Goal: Task Accomplishment & Management: Manage account settings

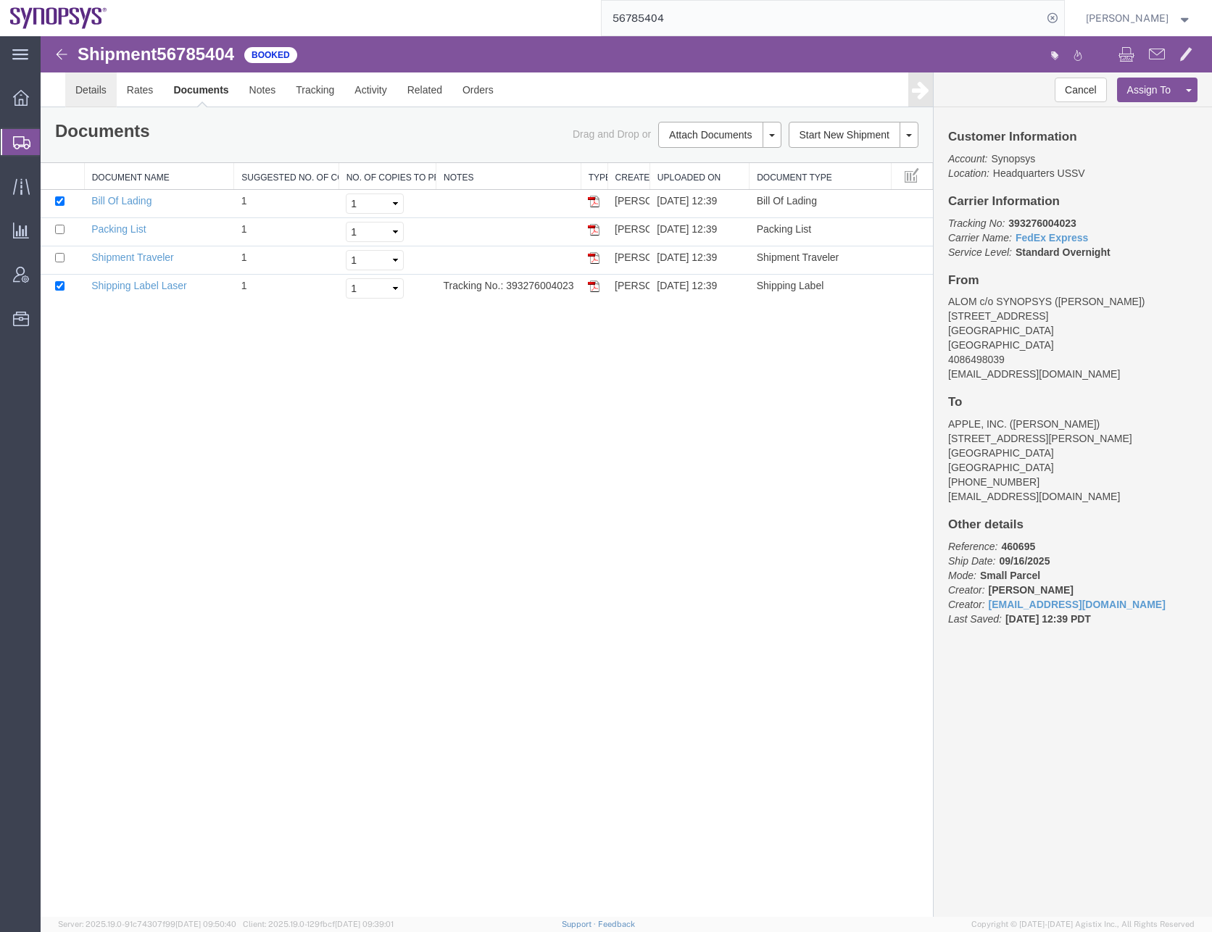
click at [99, 91] on link "Details" at bounding box center [90, 89] width 51 height 35
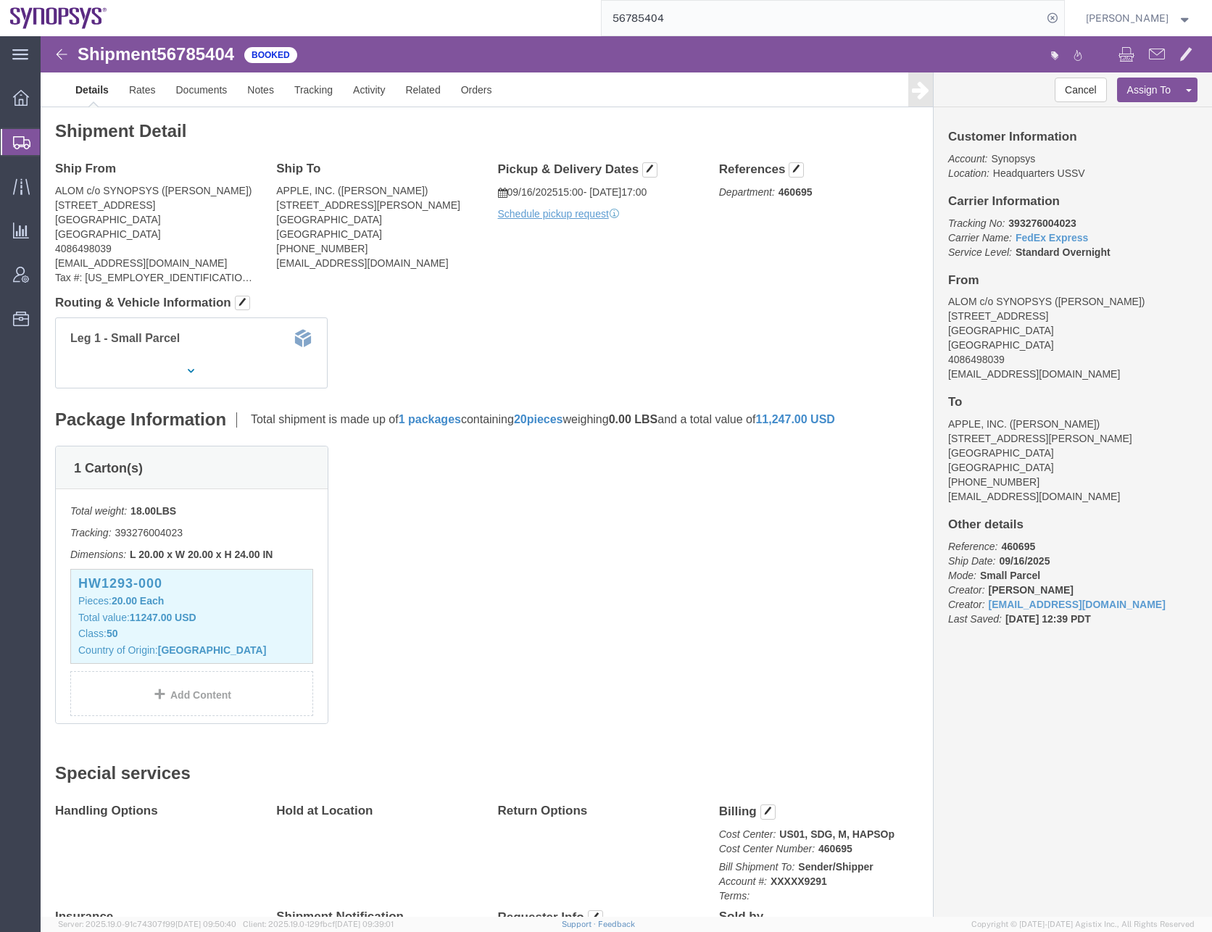
click div "1 Carton(s) Total weight: 18.00 LBS Tracking: 393276004023 Dimensions: L 20.00 …"
click link "Clone Shipment"
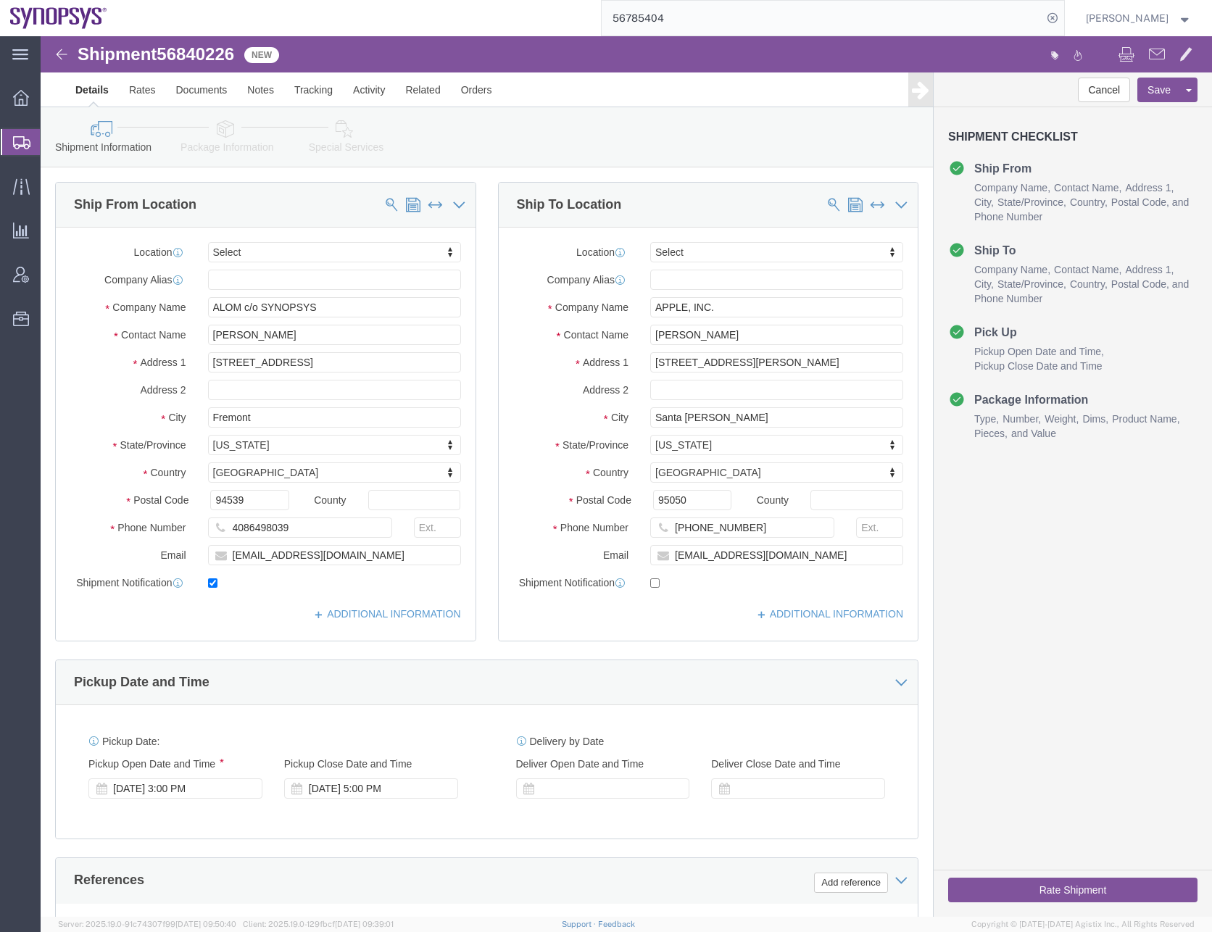
drag, startPoint x: 1023, startPoint y: 577, endPoint x: 1015, endPoint y: 576, distance: 8.7
click div "Cancel Save Assign To Clone Shipment Save As Template Shipment Checklist Ship F…"
click input "checkbox"
checkbox input "false"
click div "Cancel Save Assign To Clone Shipment Save As Template Shipment Checklist Ship F…"
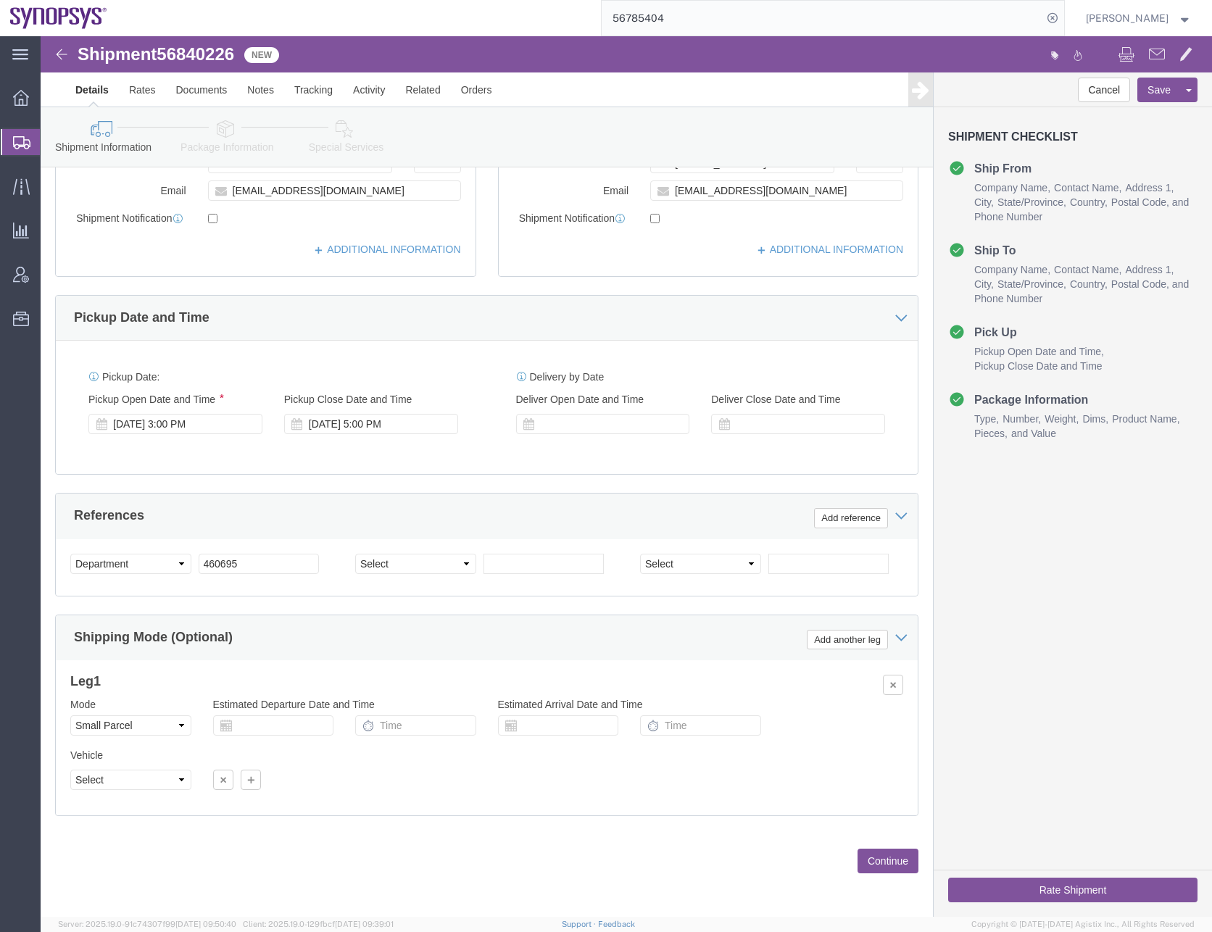
scroll to position [365, 0]
click select "Select Air Less than Truckload Multi-Leg Ocean Freight Rail Small Parcel Truckl…"
select select
click select "Select Air Less than Truckload Multi-Leg Ocean Freight Rail Small Parcel Truckl…"
click button "Continue"
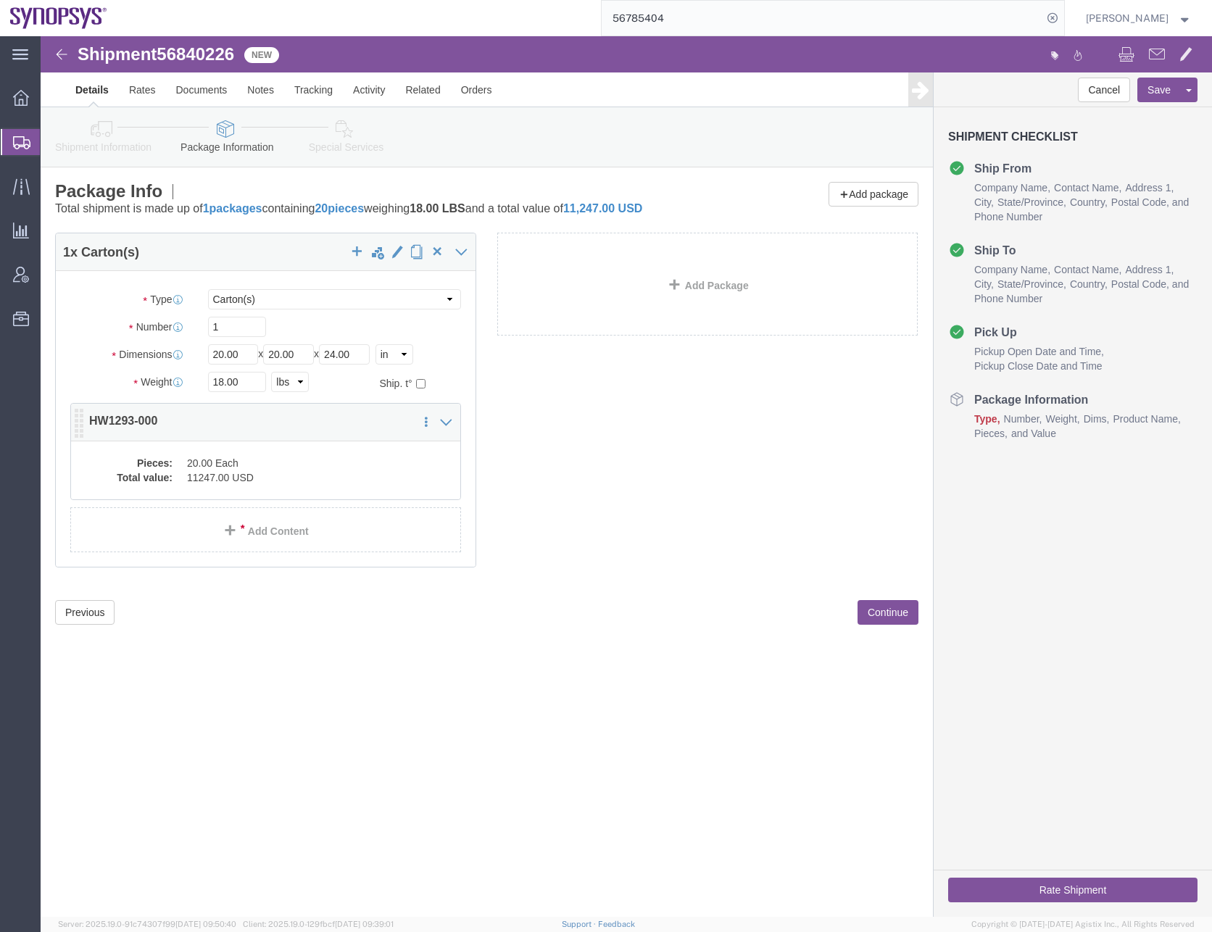
click dd "20.00 Each"
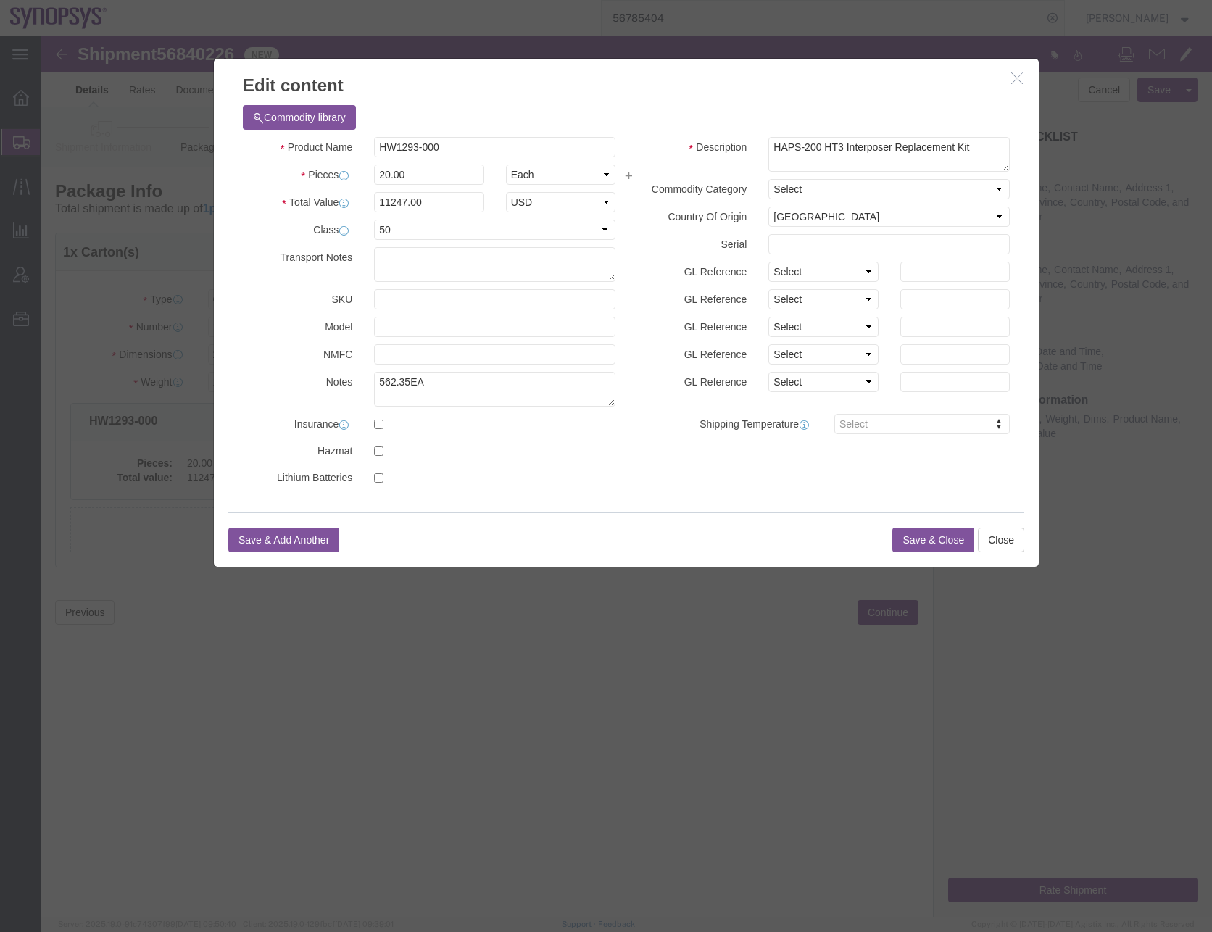
click button "Save & Close"
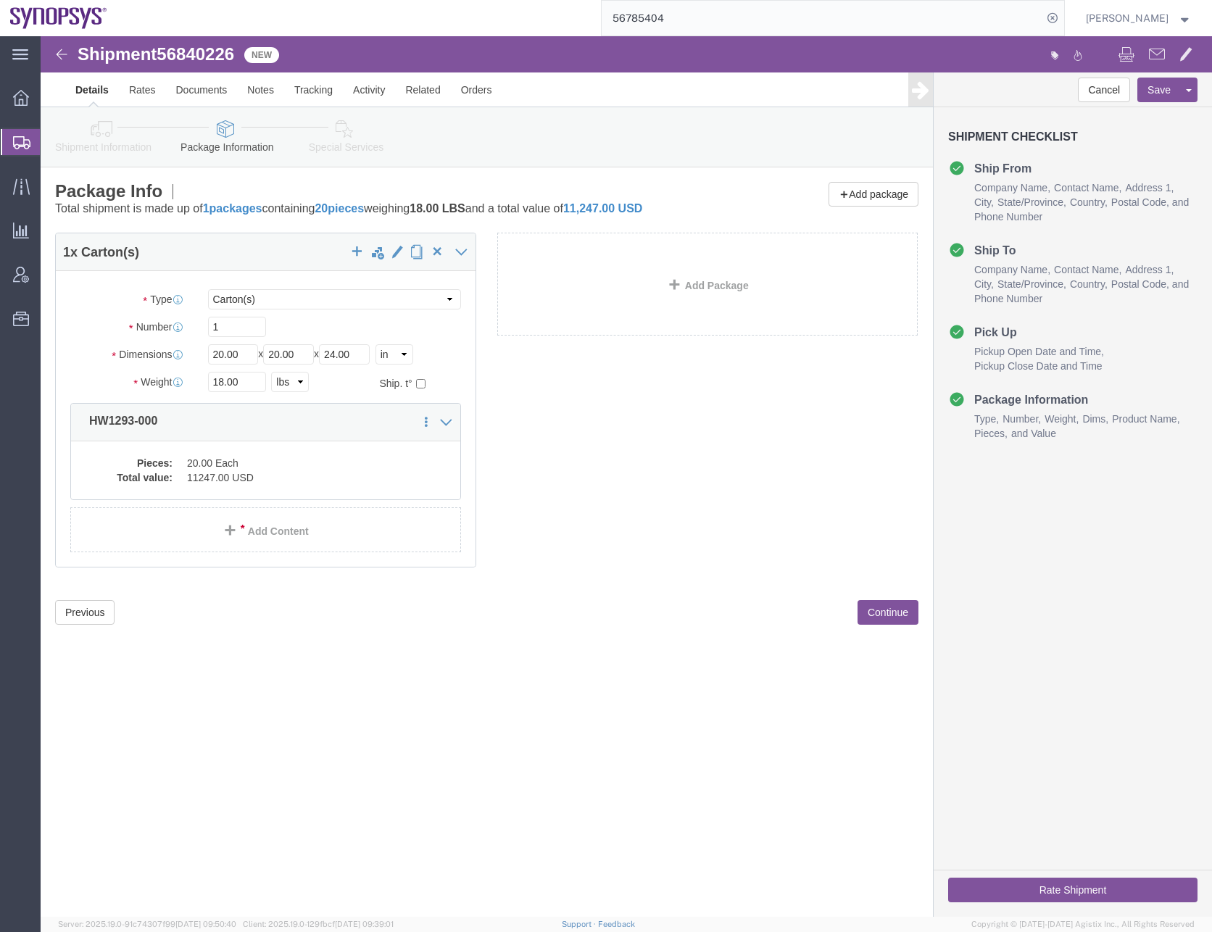
click div "Shipment 56840226 New Details Rates Documents Notes Tracking Activity Related O…"
click div "1 x Carton(s) Package Type Select Bale(s) Basket(s) Bolt(s) Bottle(s) Buckets B…"
click button "Continue"
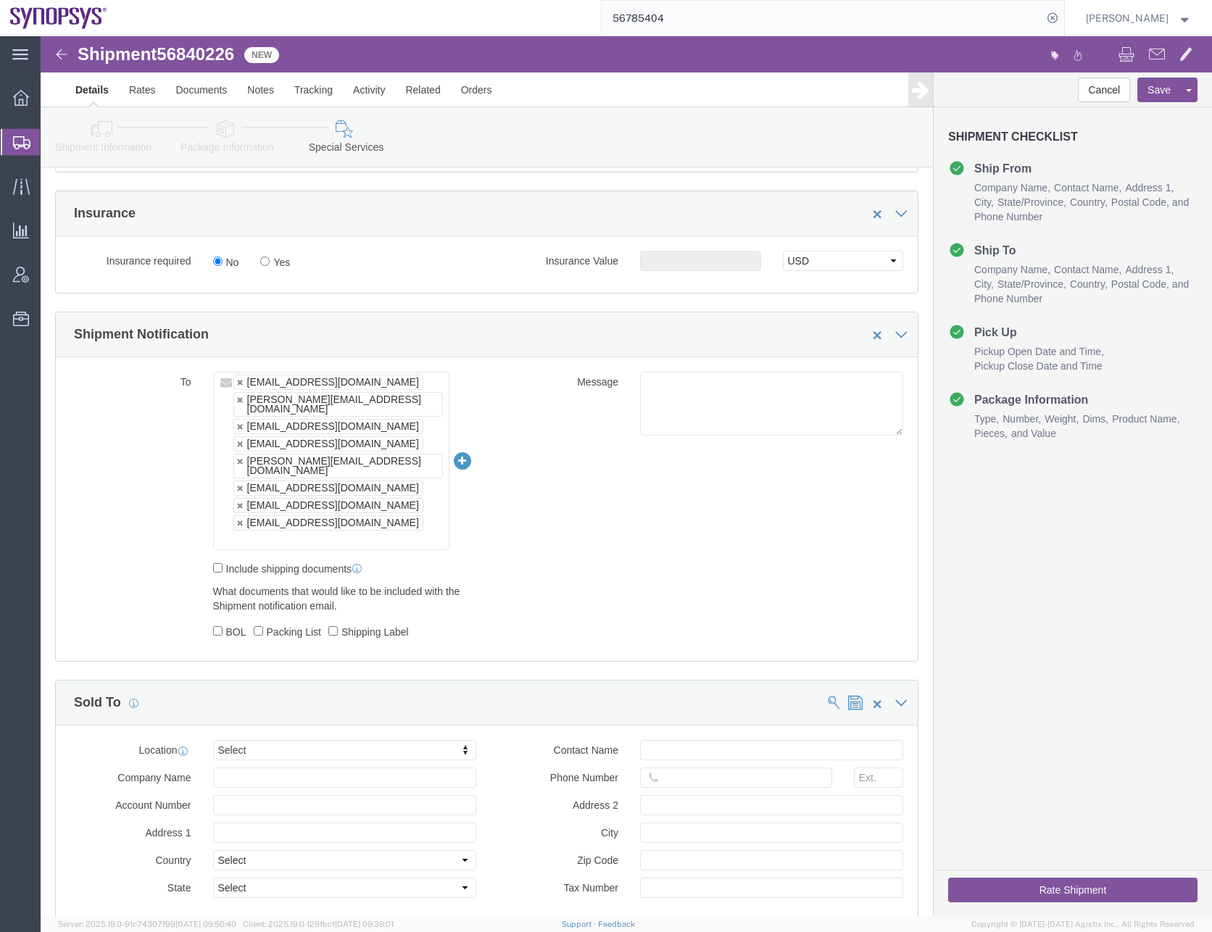
scroll to position [870, 0]
click link
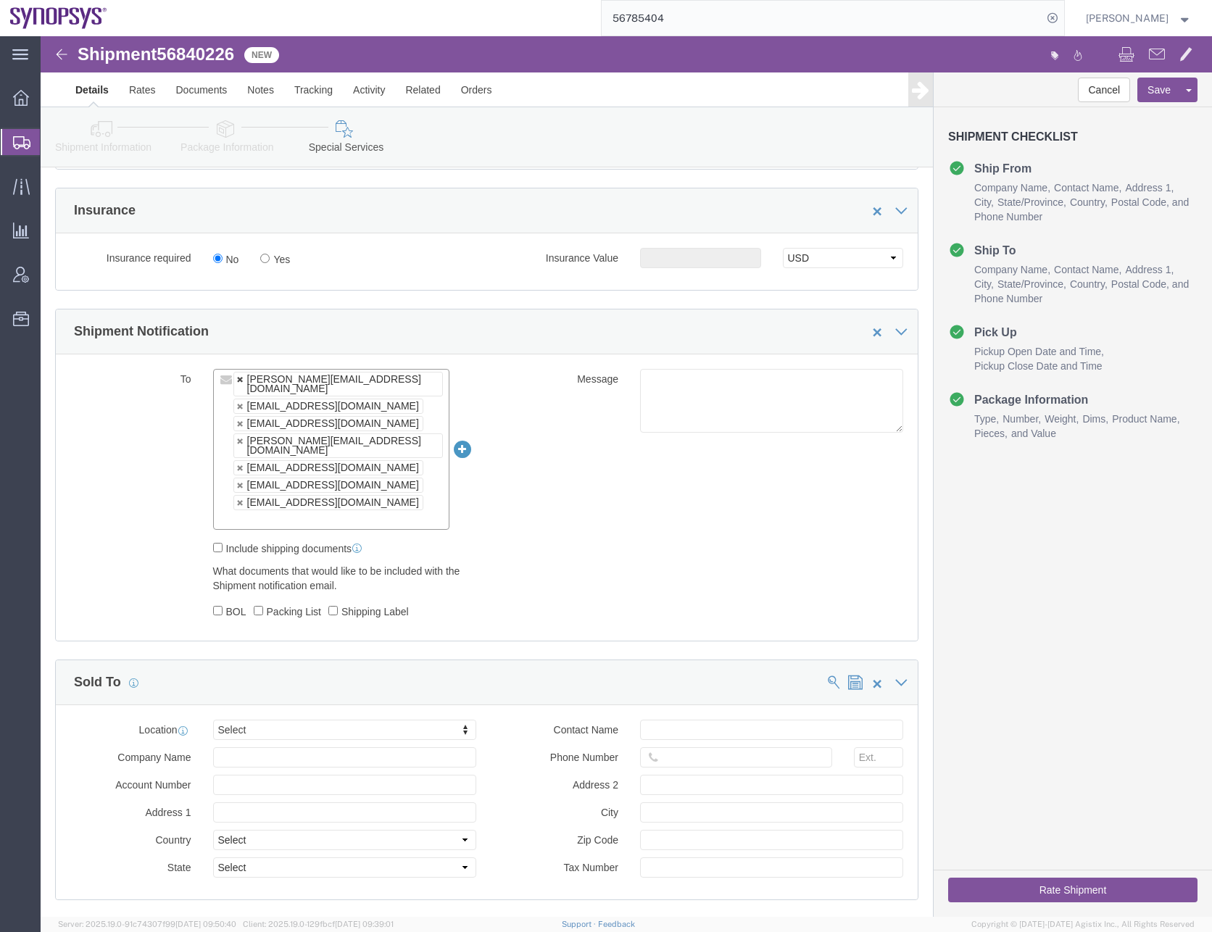
click link
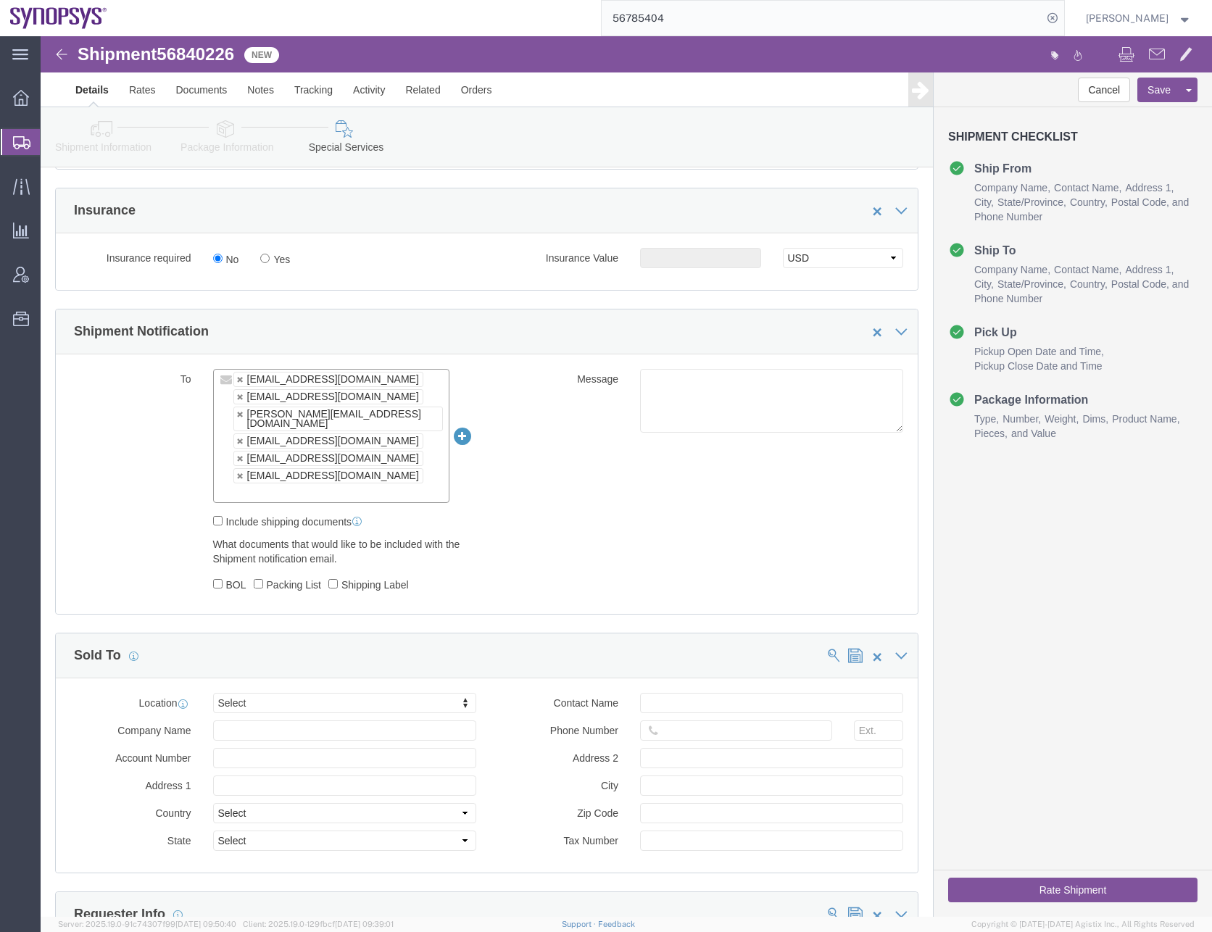
click link
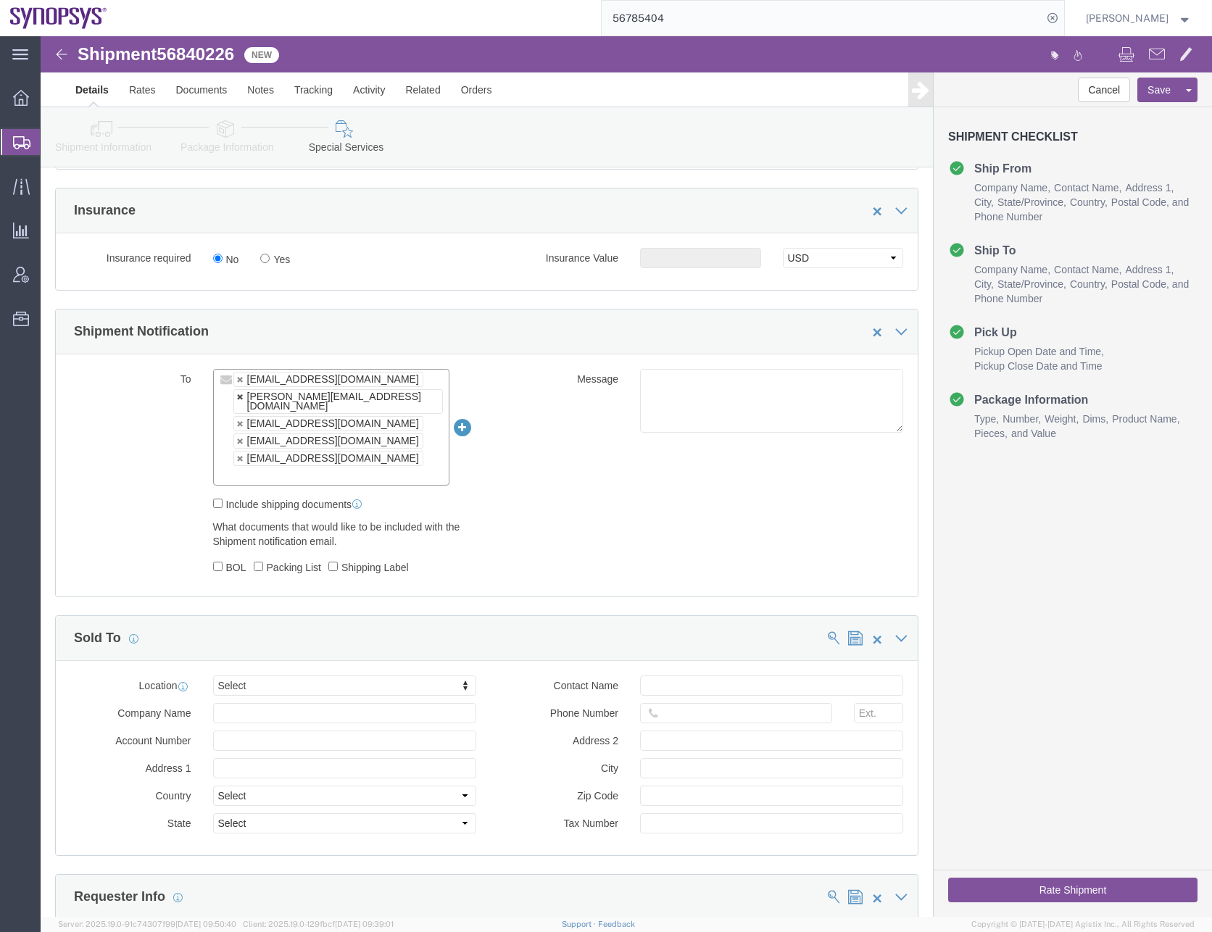
click link
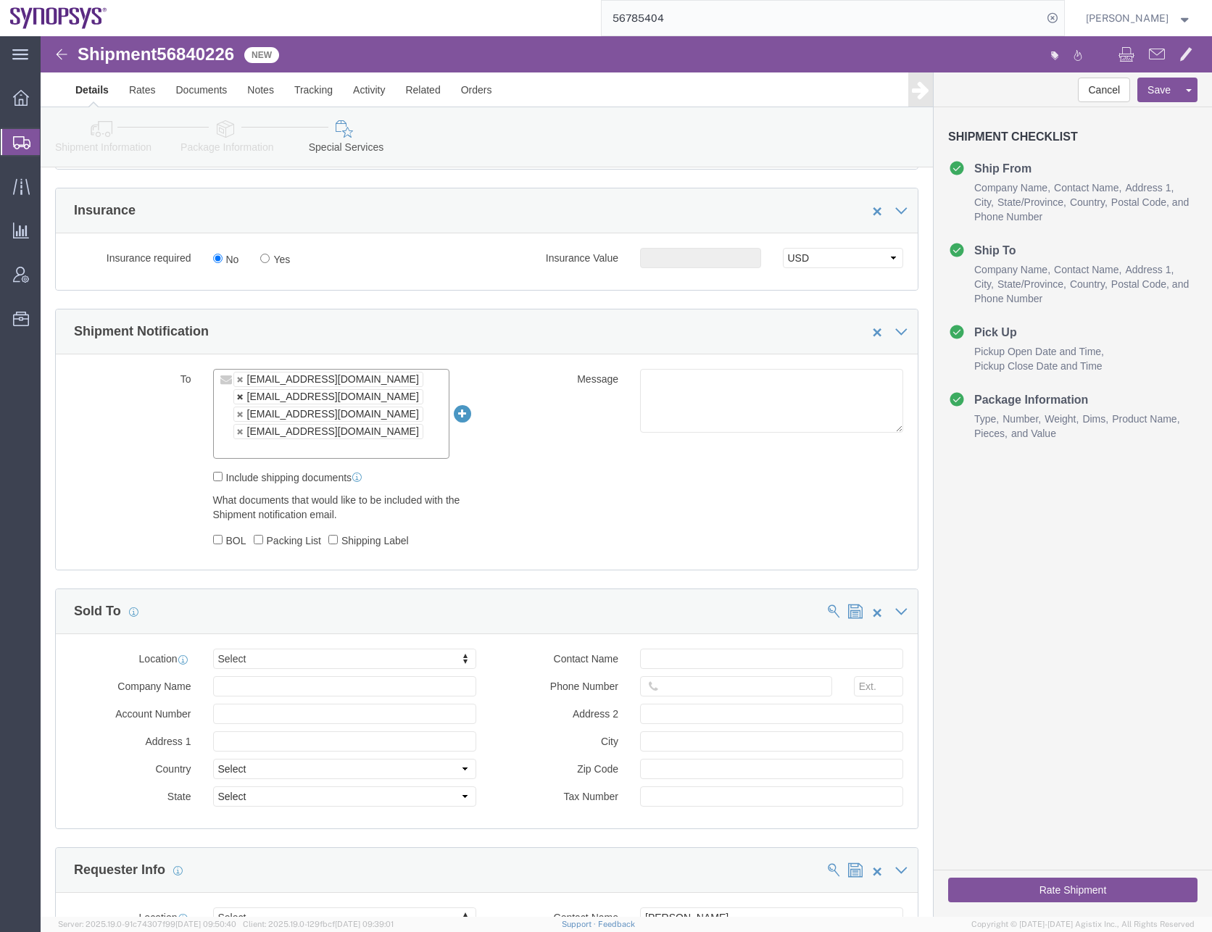
click link
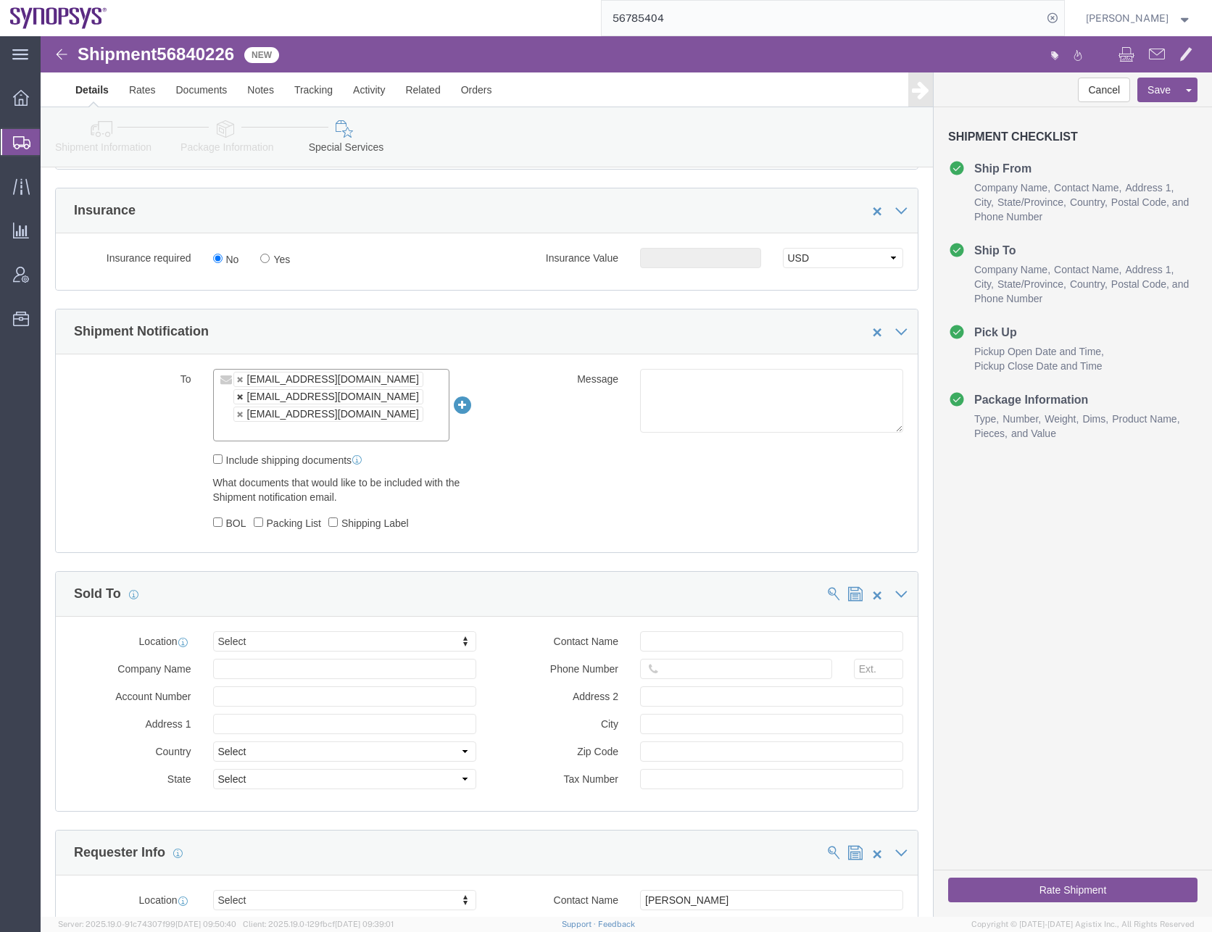
click link
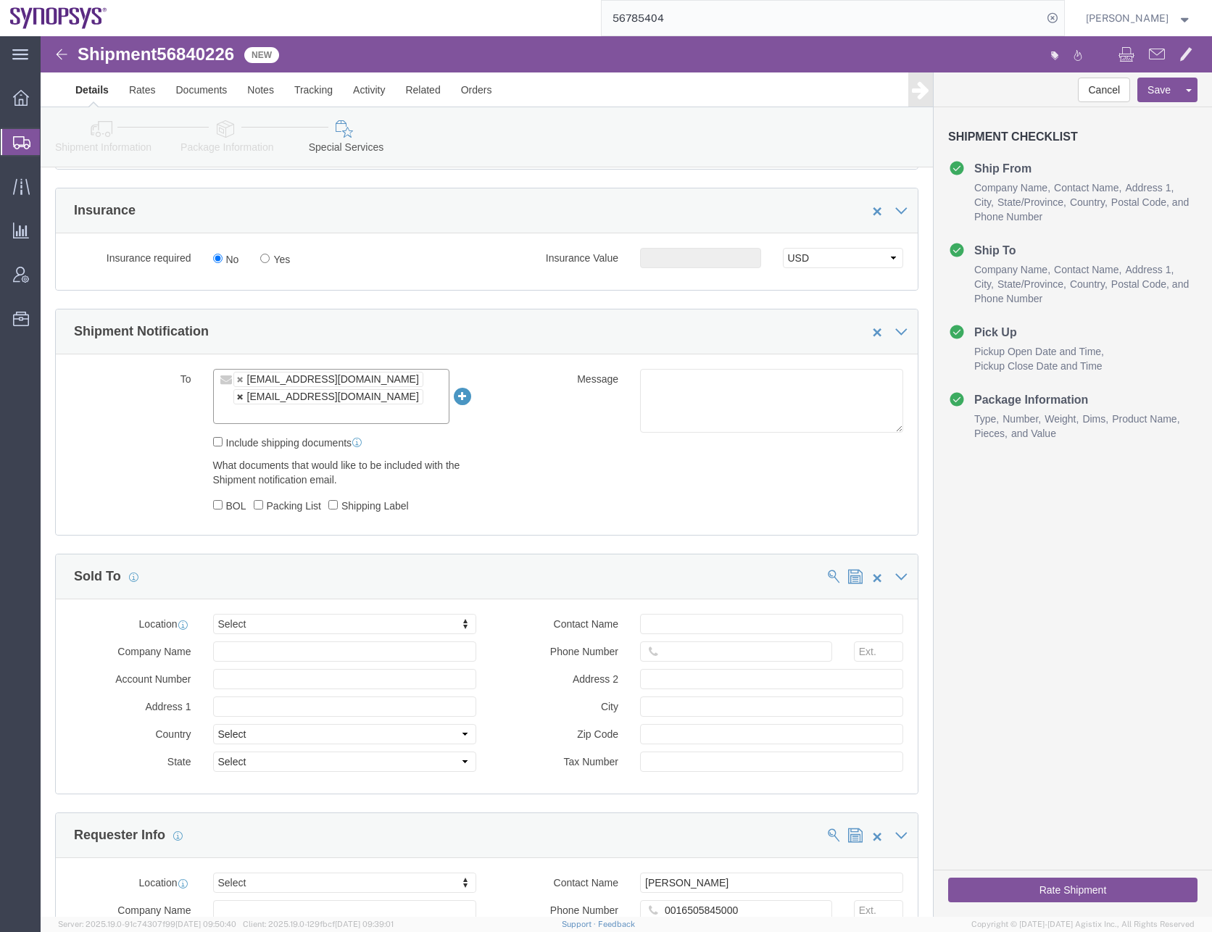
click link
type input "[EMAIL_ADDRESS][DOMAIN_NAME]"
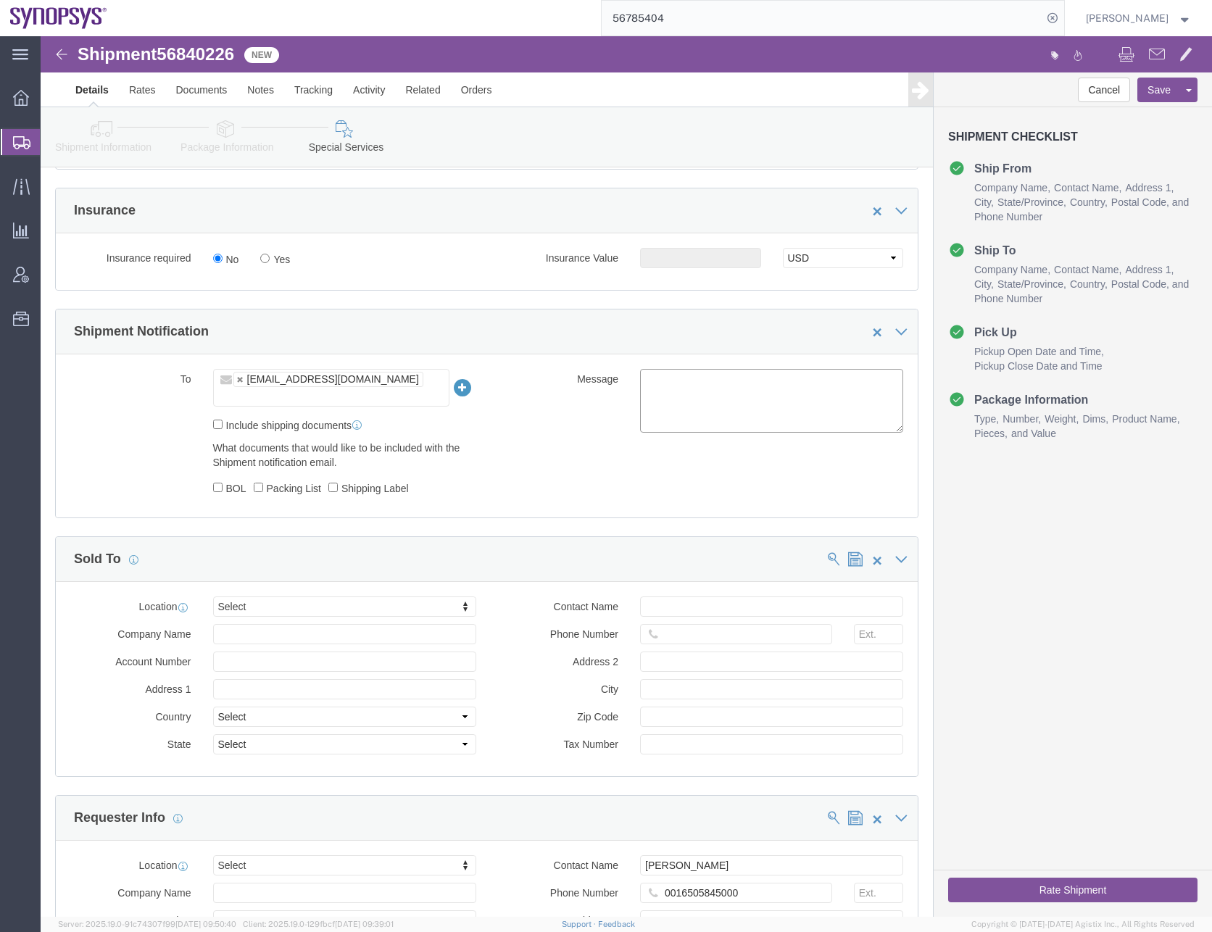
click div "To [EMAIL_ADDRESS][DOMAIN_NAME] [EMAIL_ADDRESS][DOMAIN_NAME] Include shipping d…"
click div "What documents that would like to be included with the Shipment notification em…"
click div "To [EMAIL_ADDRESS][DOMAIN_NAME] [EMAIL_ADDRESS][DOMAIN_NAME] Include shipping d…"
click link
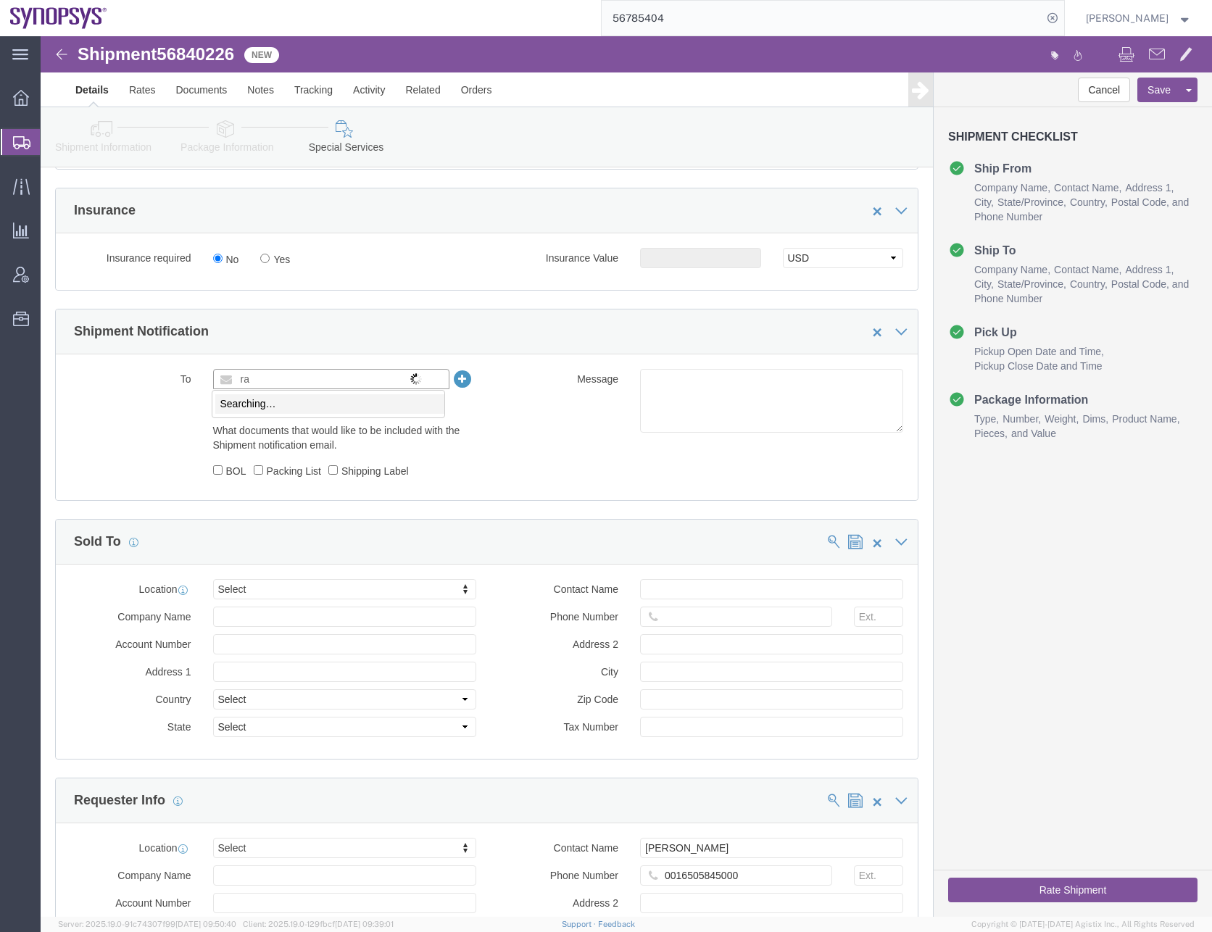
type input "r"
type input "Enter Email Address"
click div "To Enter Email Address Include shipping documents What documents that would lik…"
click input "text"
type input "Enter Email Address"
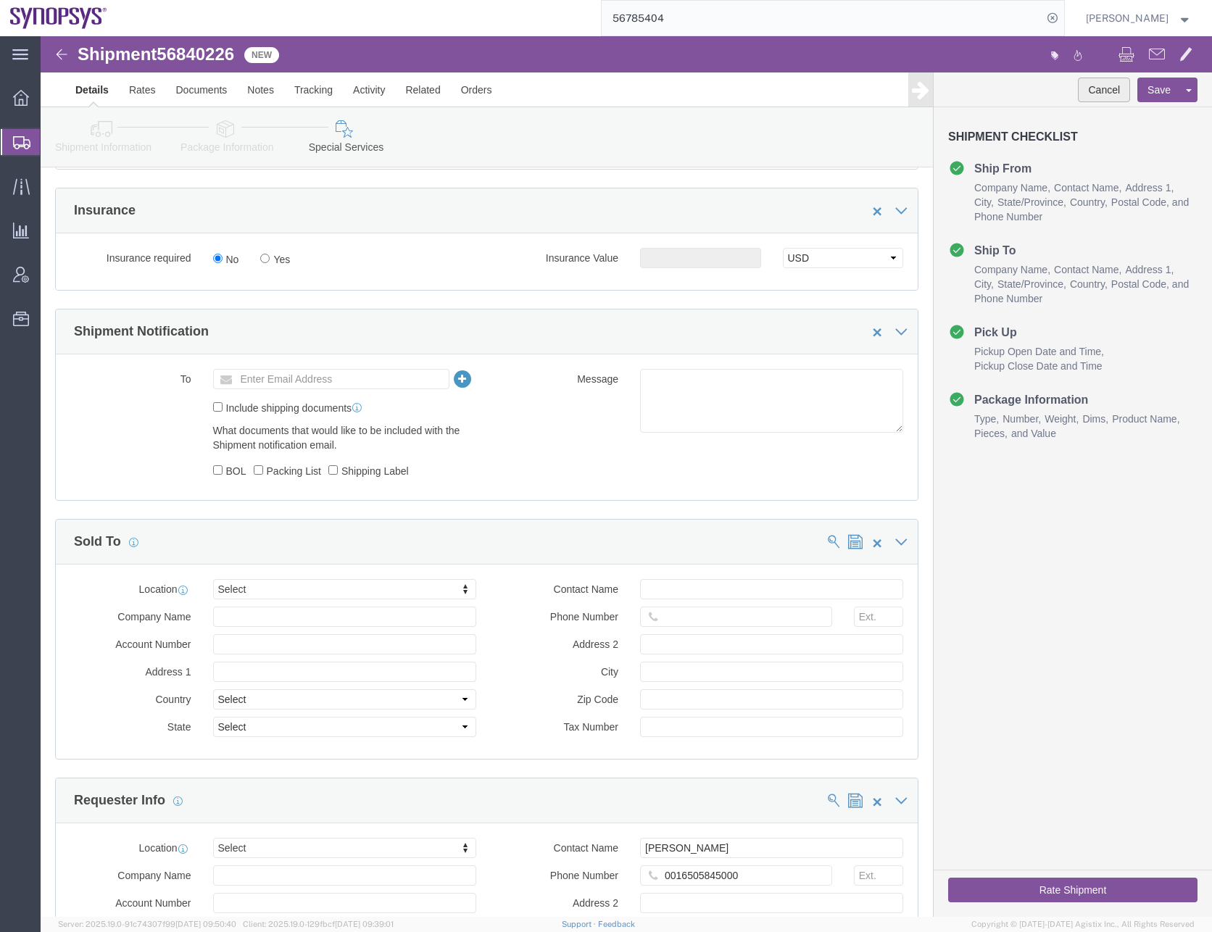
click button "Cancel"
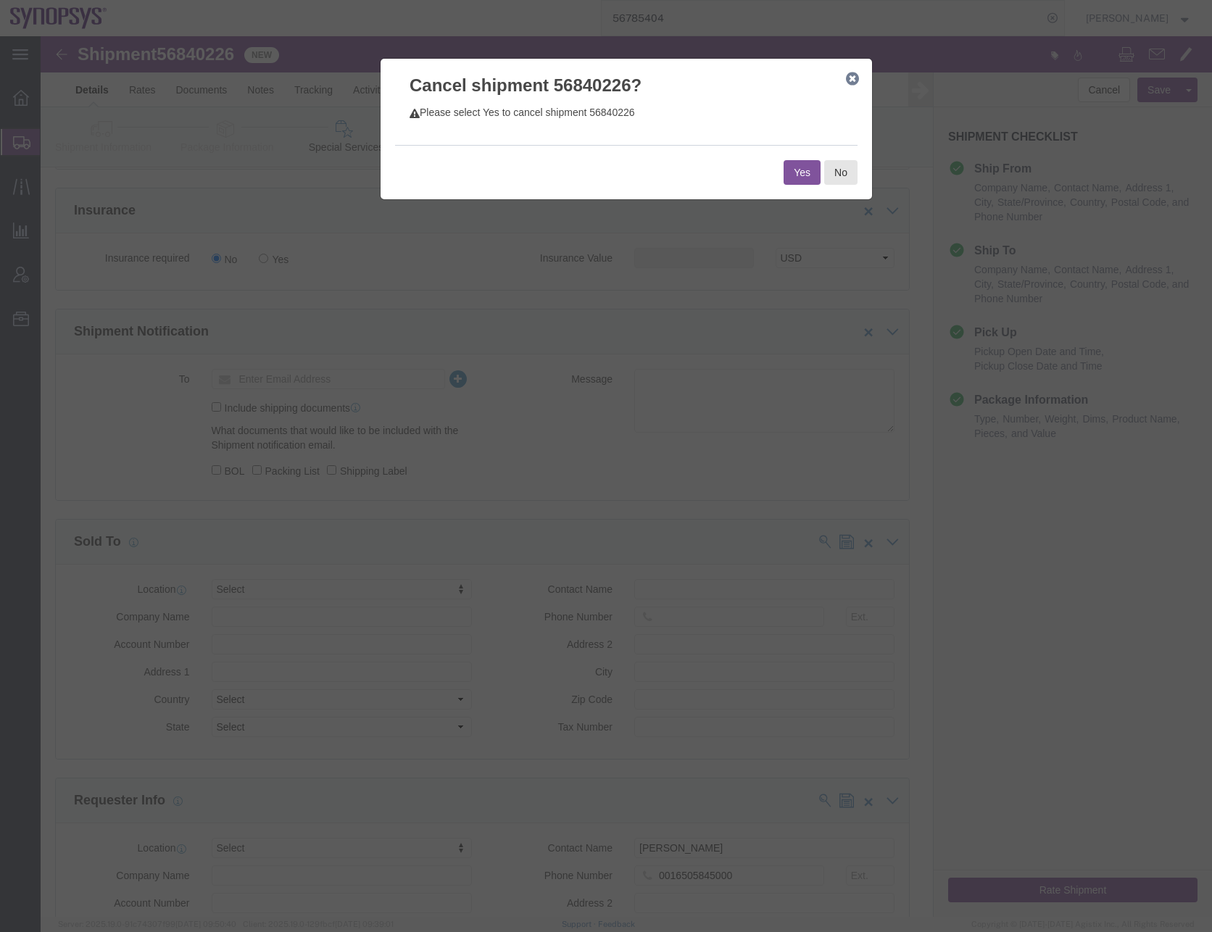
click button "Yes"
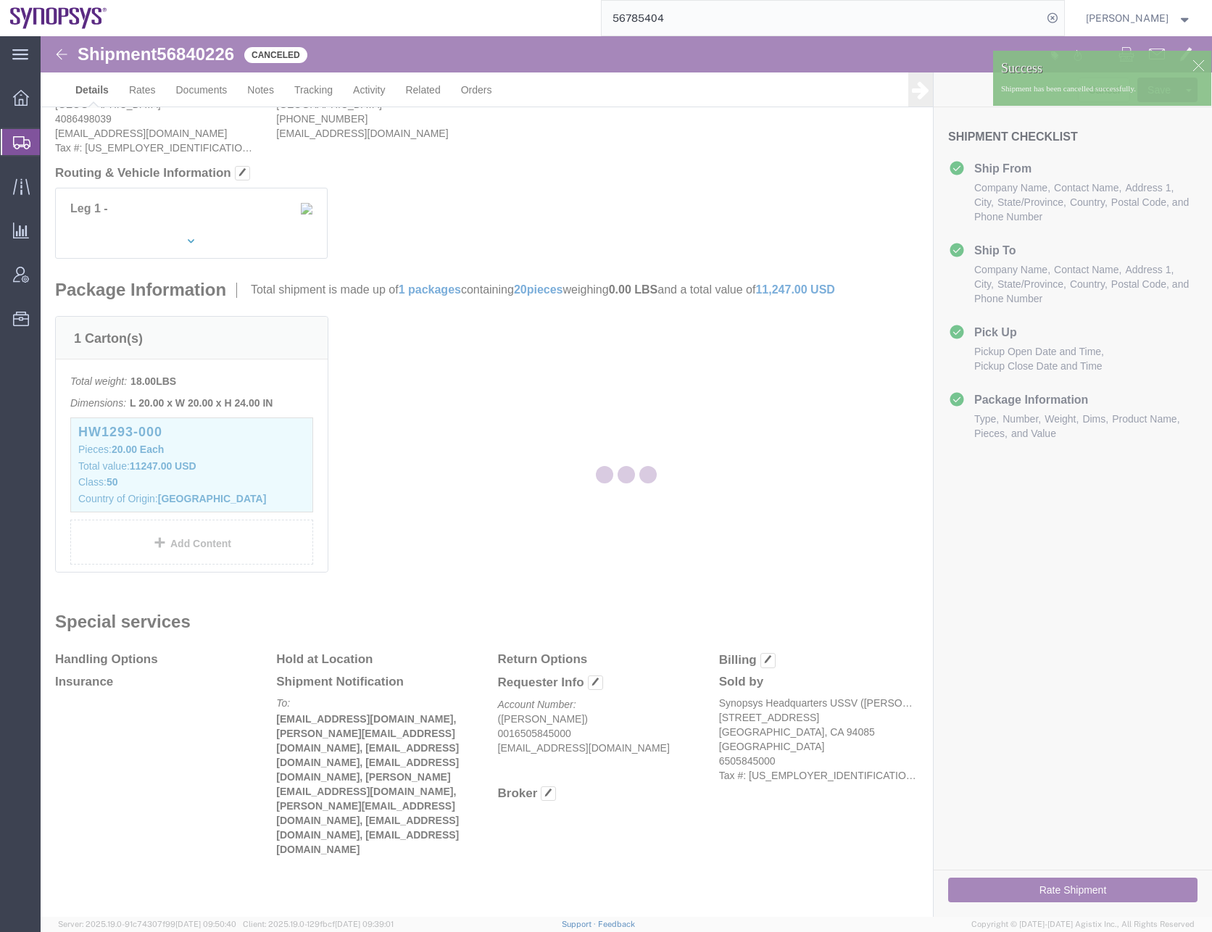
scroll to position [101, 0]
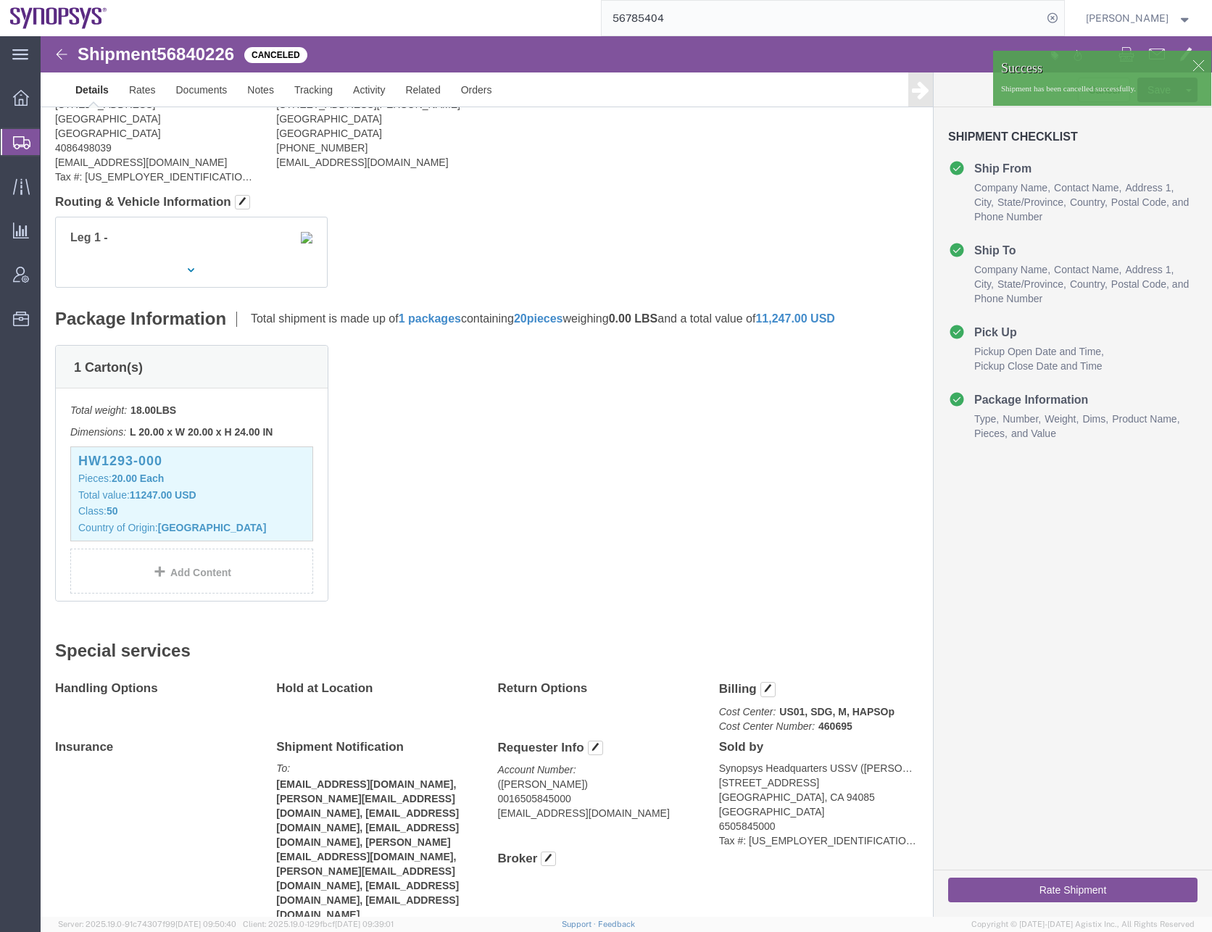
click at [761, 15] on input "56785404" at bounding box center [822, 18] width 441 height 35
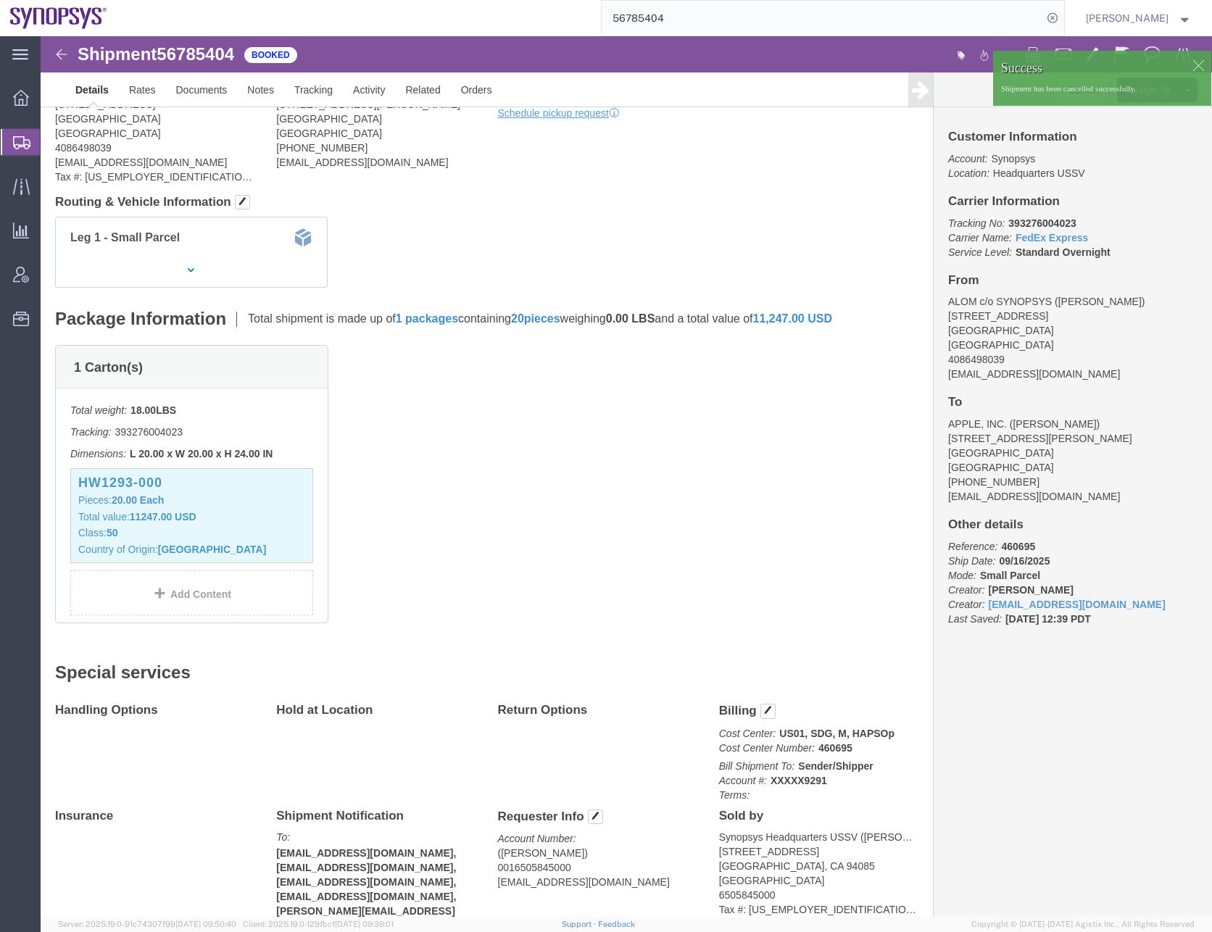
click div
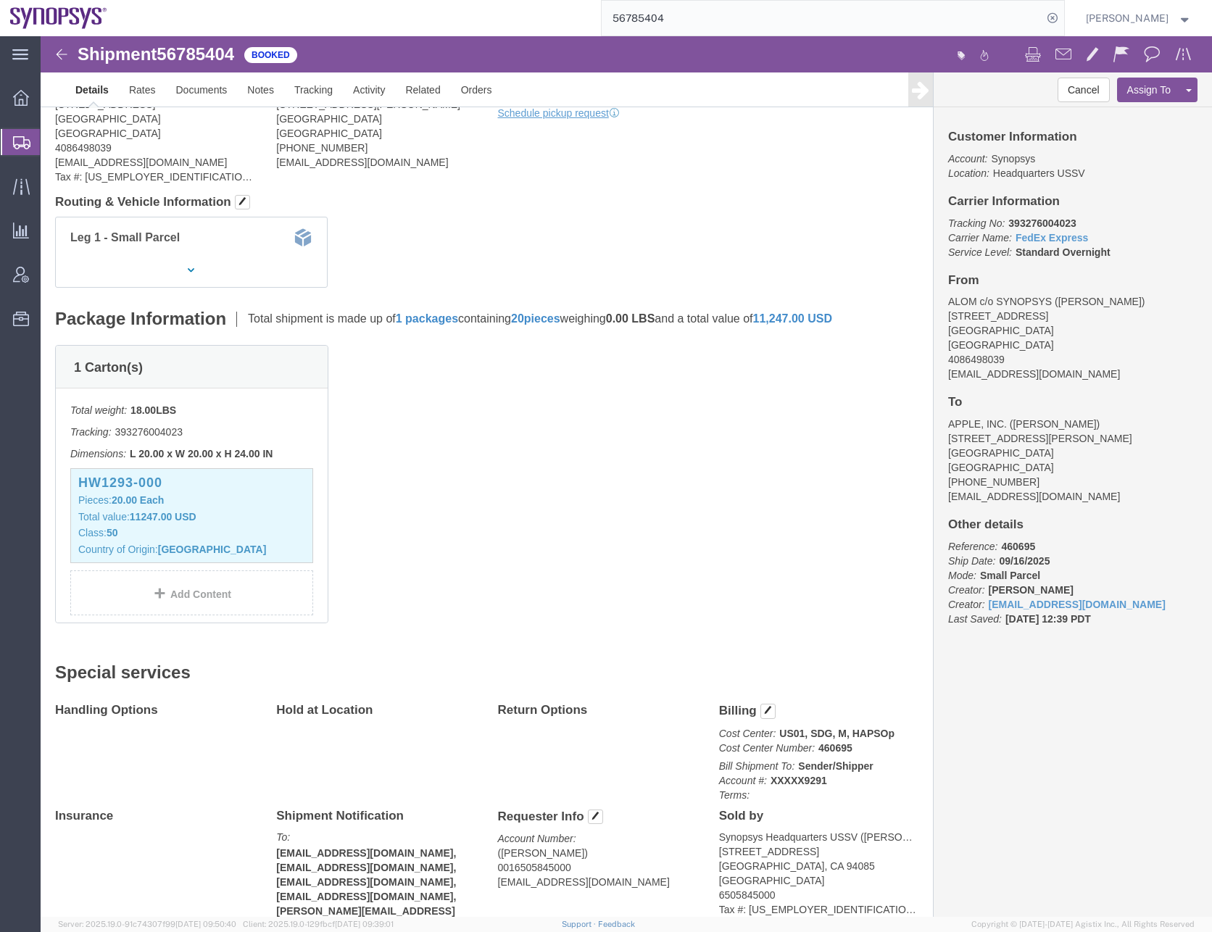
click body "Shipment 56785404 Booked Details Rates Documents Notes Tracking Activity Relate…"
click link "Clone Shipment"
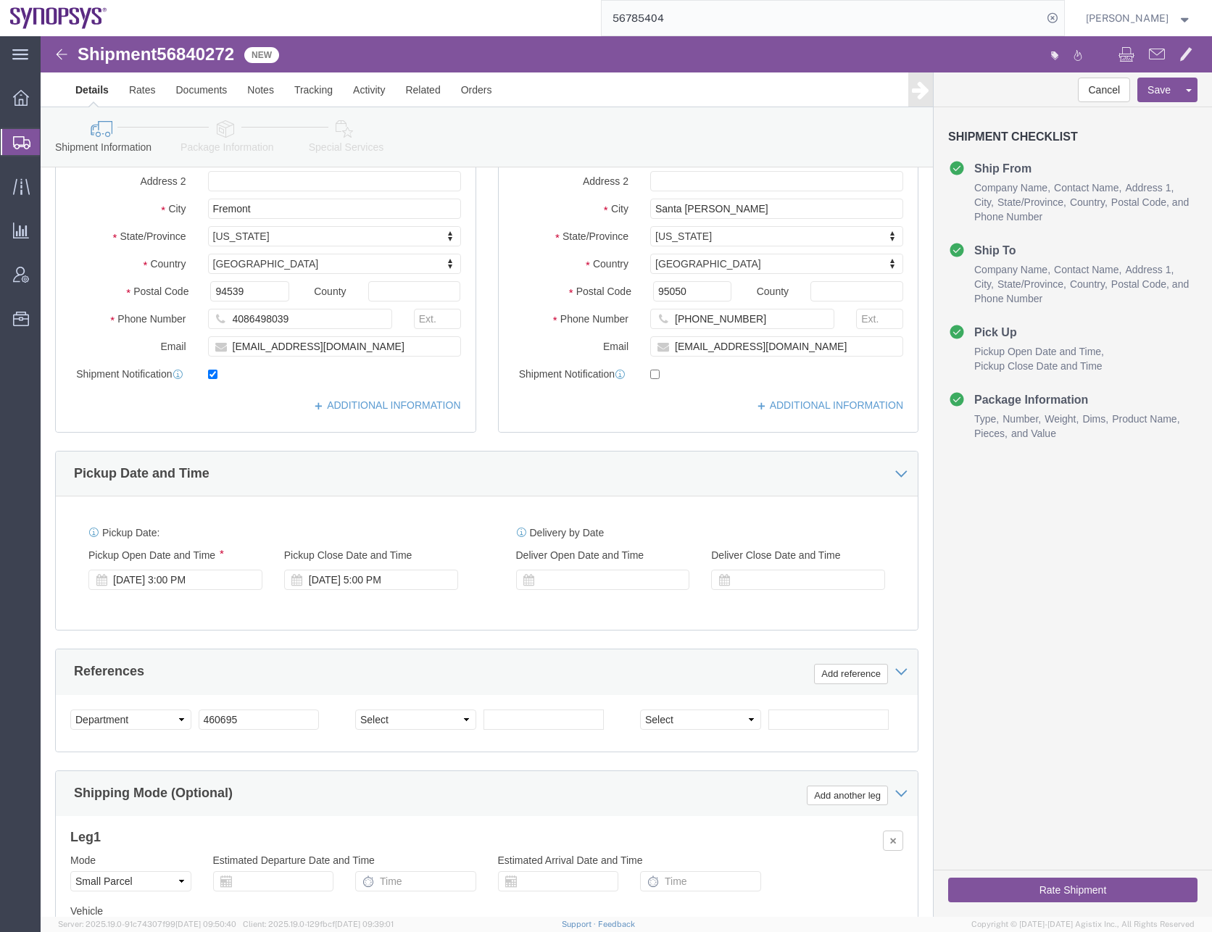
scroll to position [365, 0]
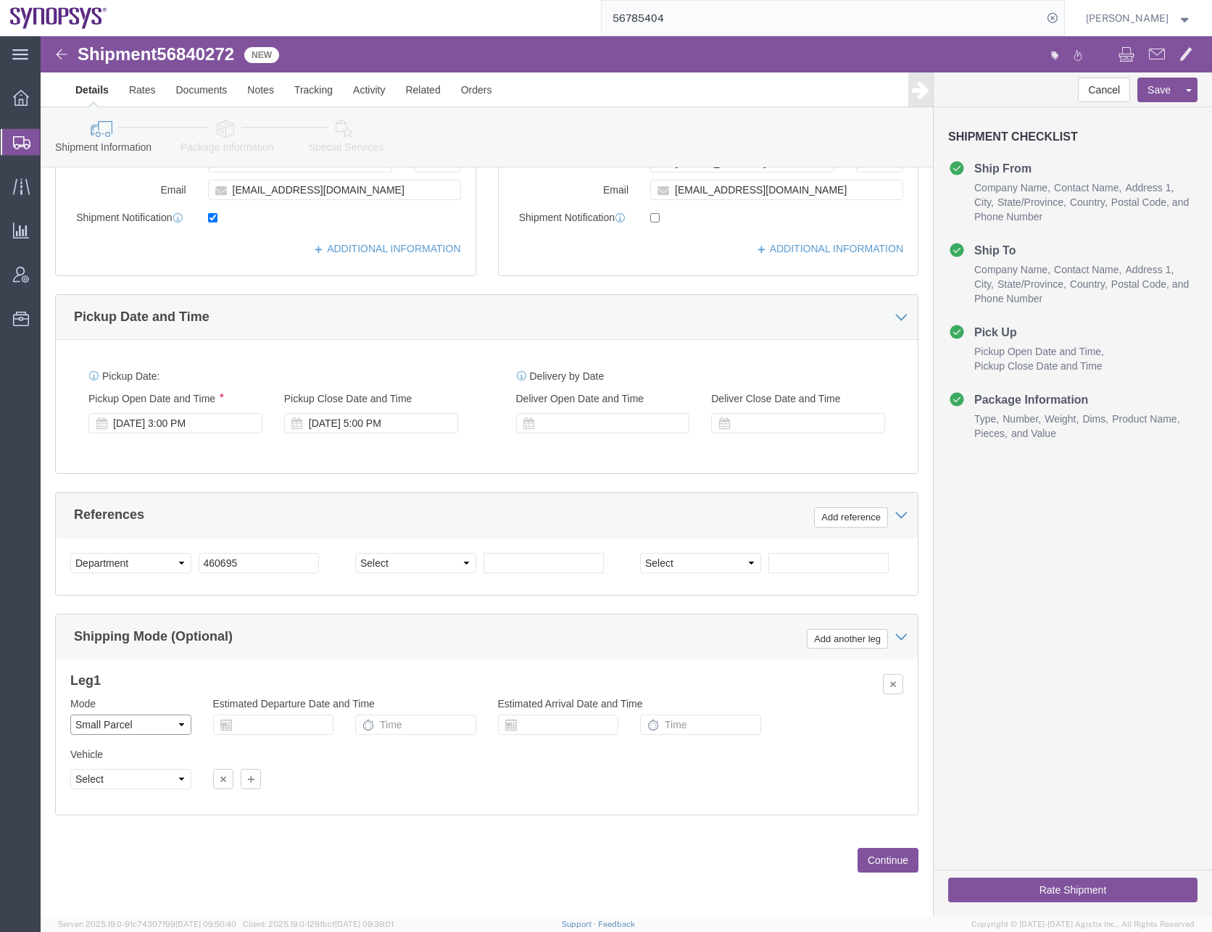
click select "Select Air Less than Truckload Multi-Leg Ocean Freight Rail Small Parcel Truckl…"
select select
click select "Select Air Less than Truckload Multi-Leg Ocean Freight Rail Small Parcel Truckl…"
click div "Previous Continue"
click button "Continue"
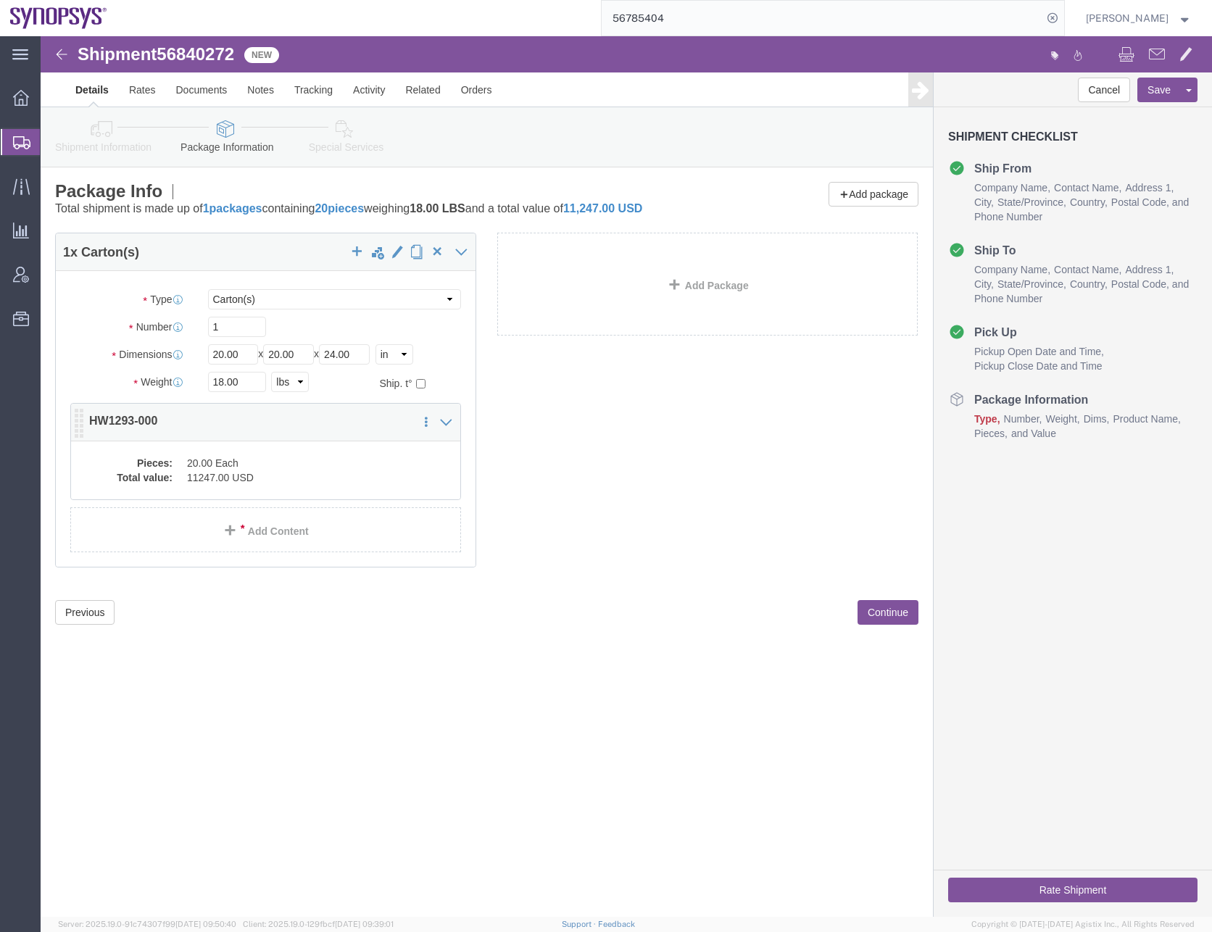
click dd "20.00 Each"
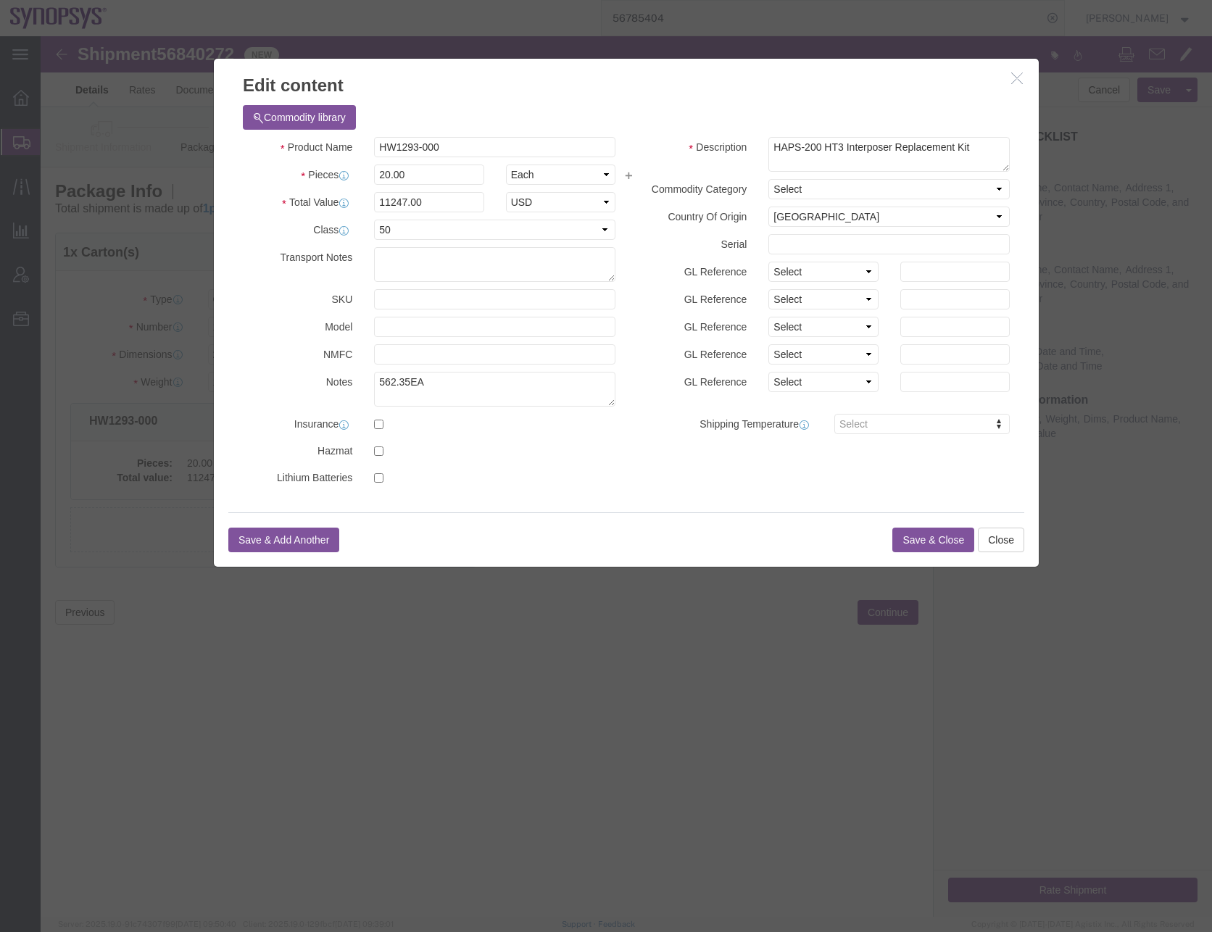
click button "Save & Close"
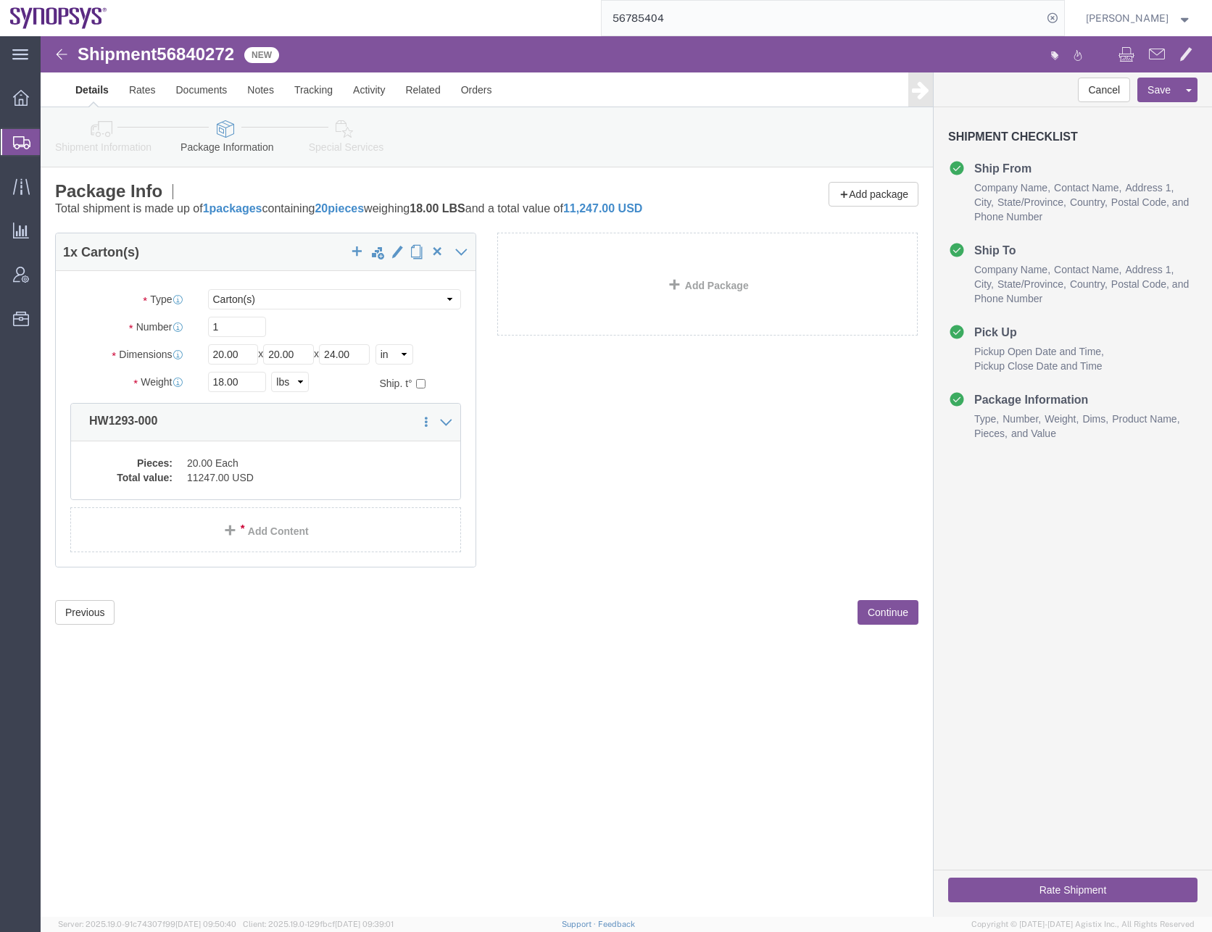
click div "Shipment 56840272 New Details Rates Documents Notes Tracking Activity Related O…"
click button "Continue"
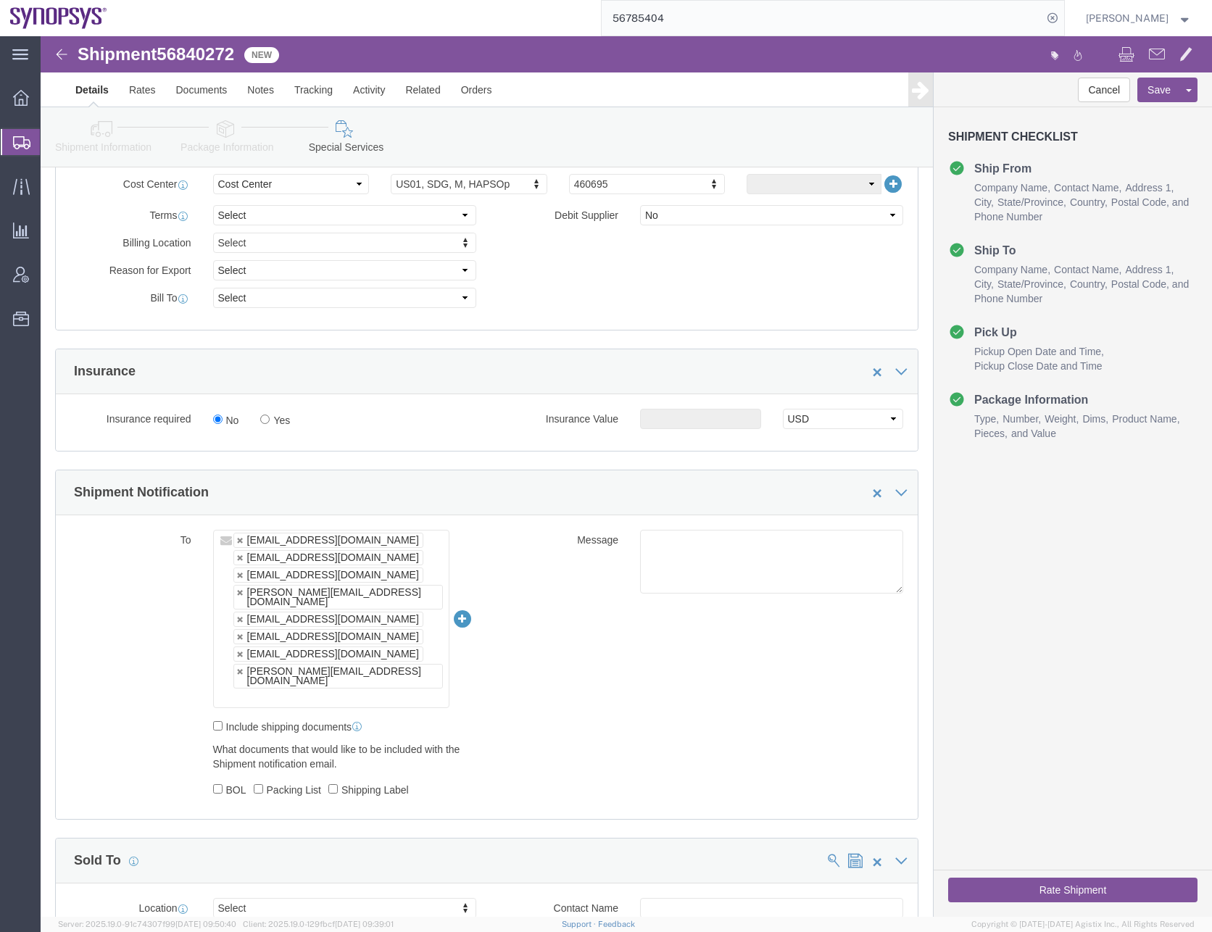
scroll to position [725, 0]
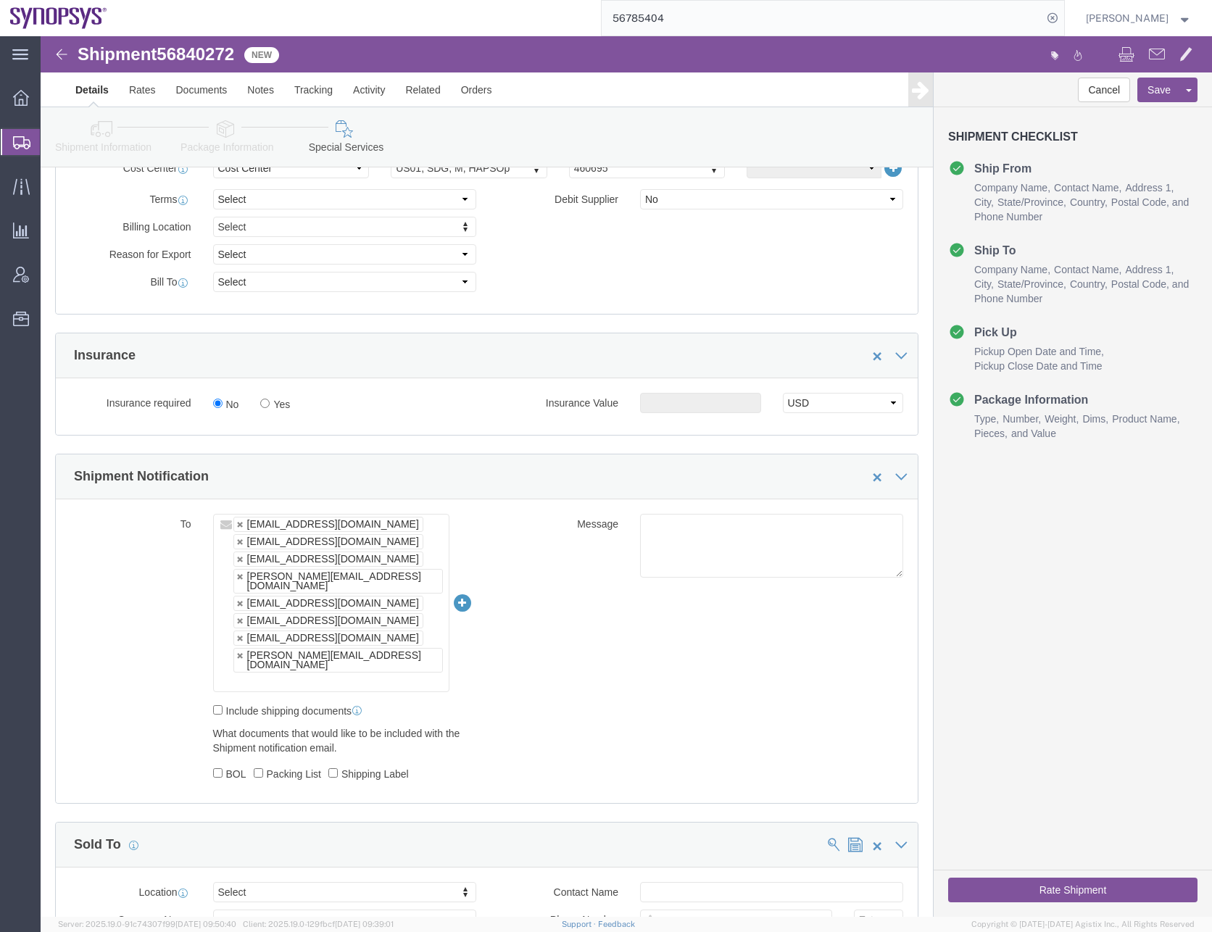
click div "To [EMAIL_ADDRESS][DOMAIN_NAME] [EMAIL_ADDRESS][DOMAIN_NAME] [EMAIL_ADDRESS][DO…"
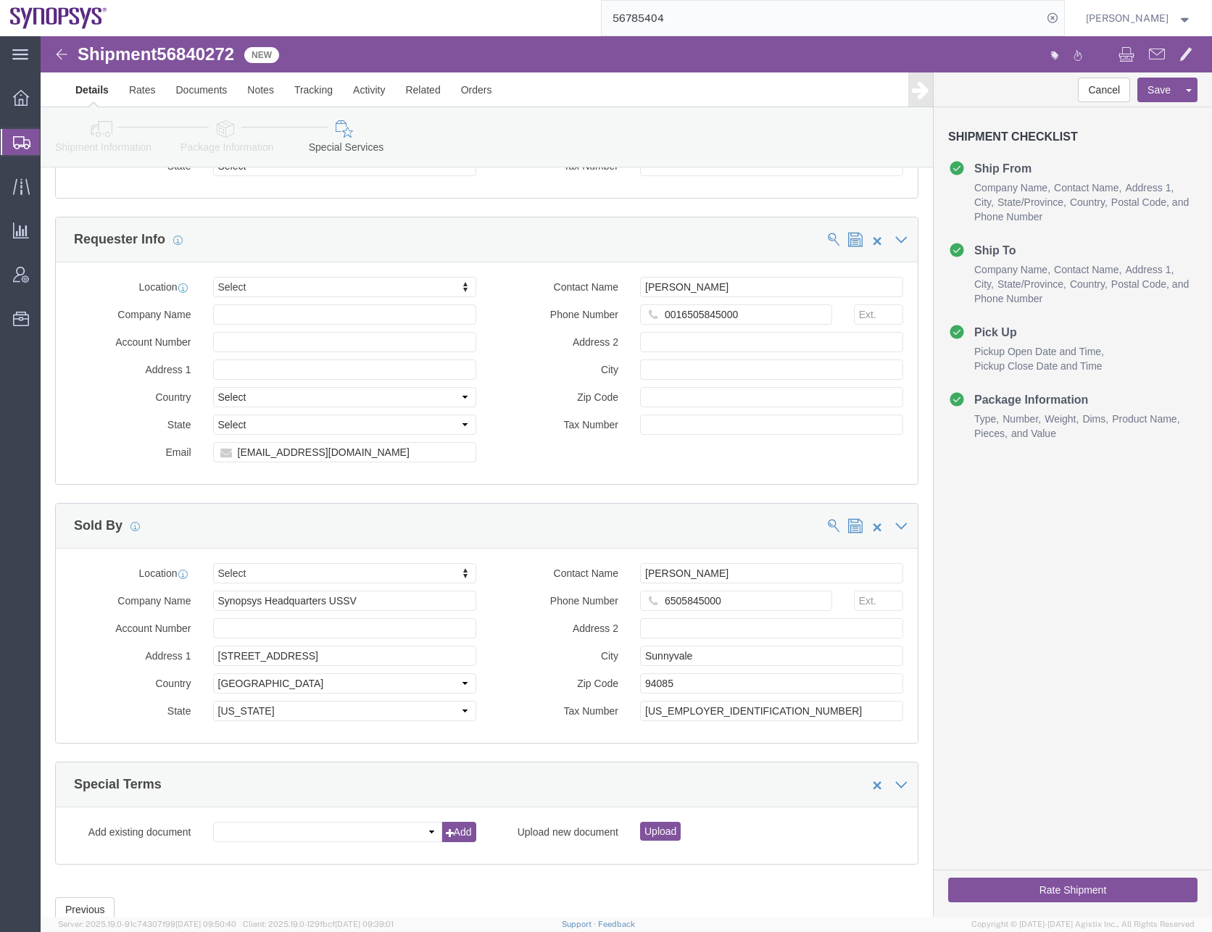
scroll to position [1602, 0]
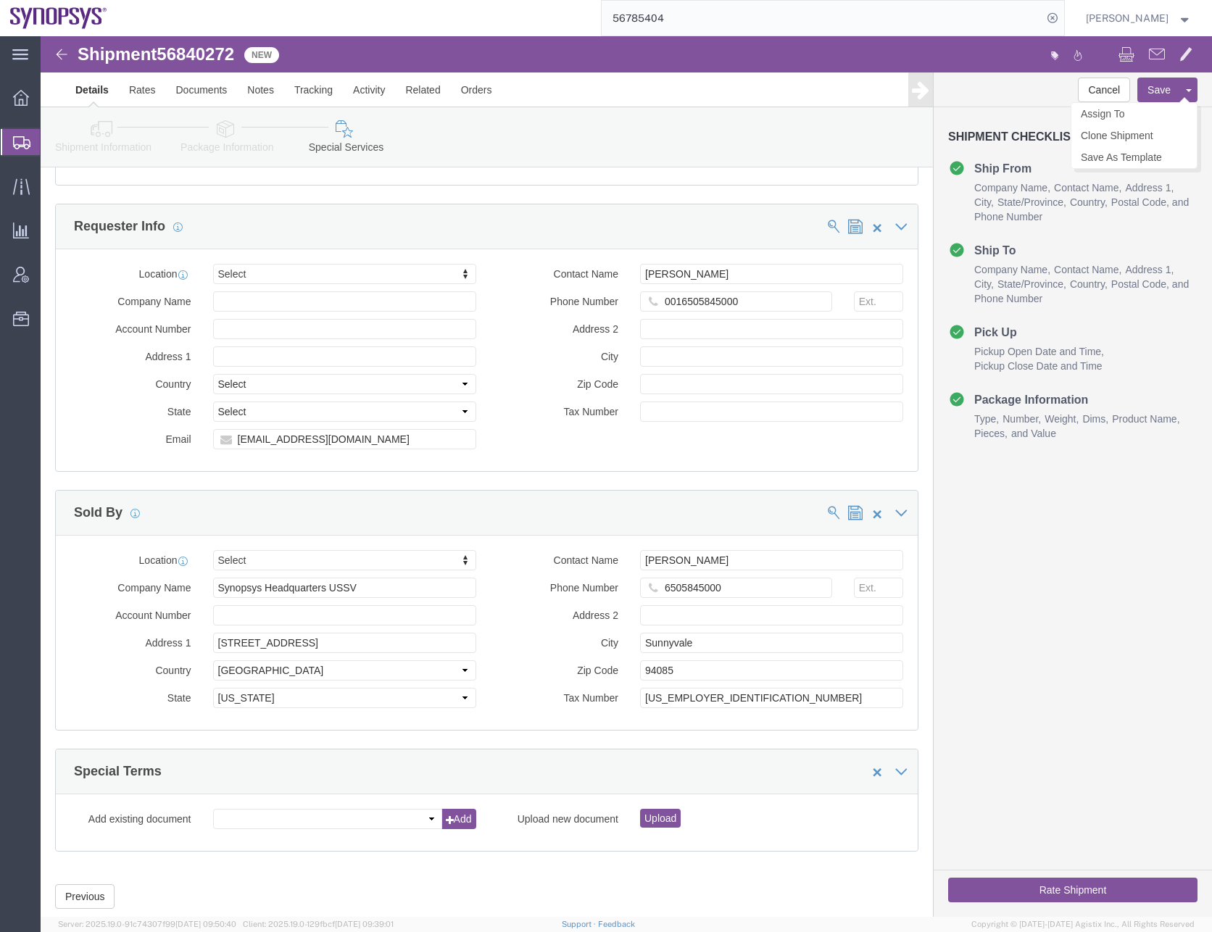
click button "Save"
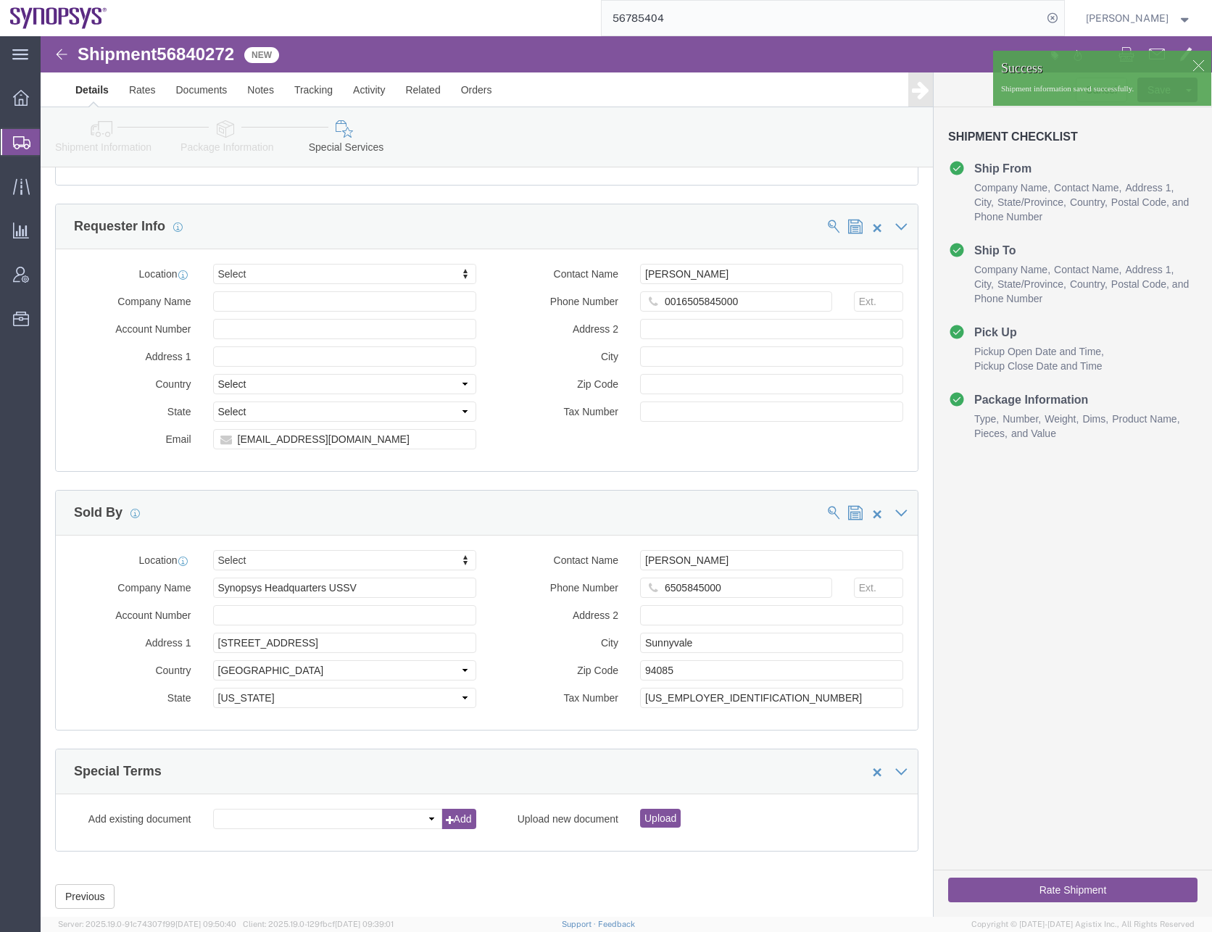
click button "Rate Shipment"
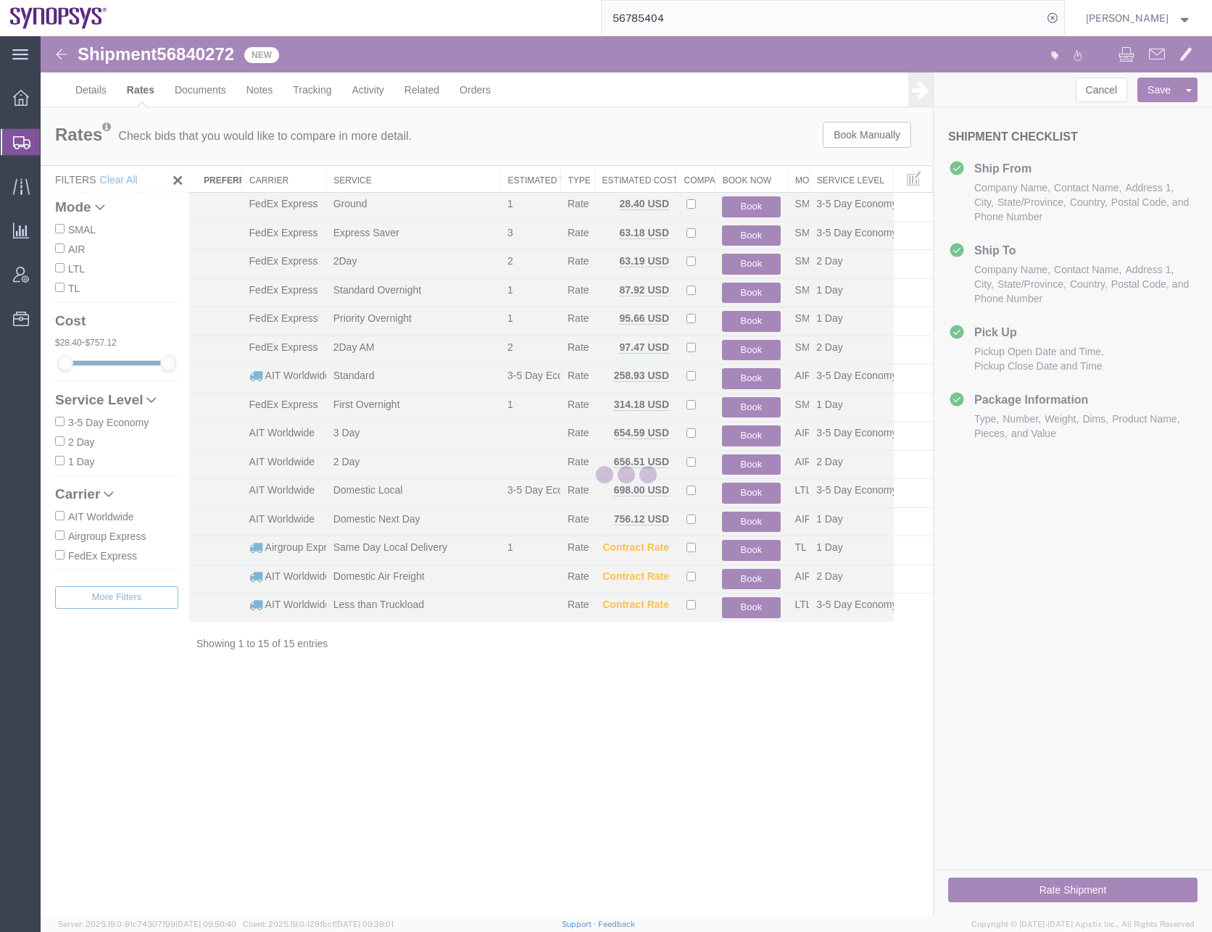
scroll to position [0, 0]
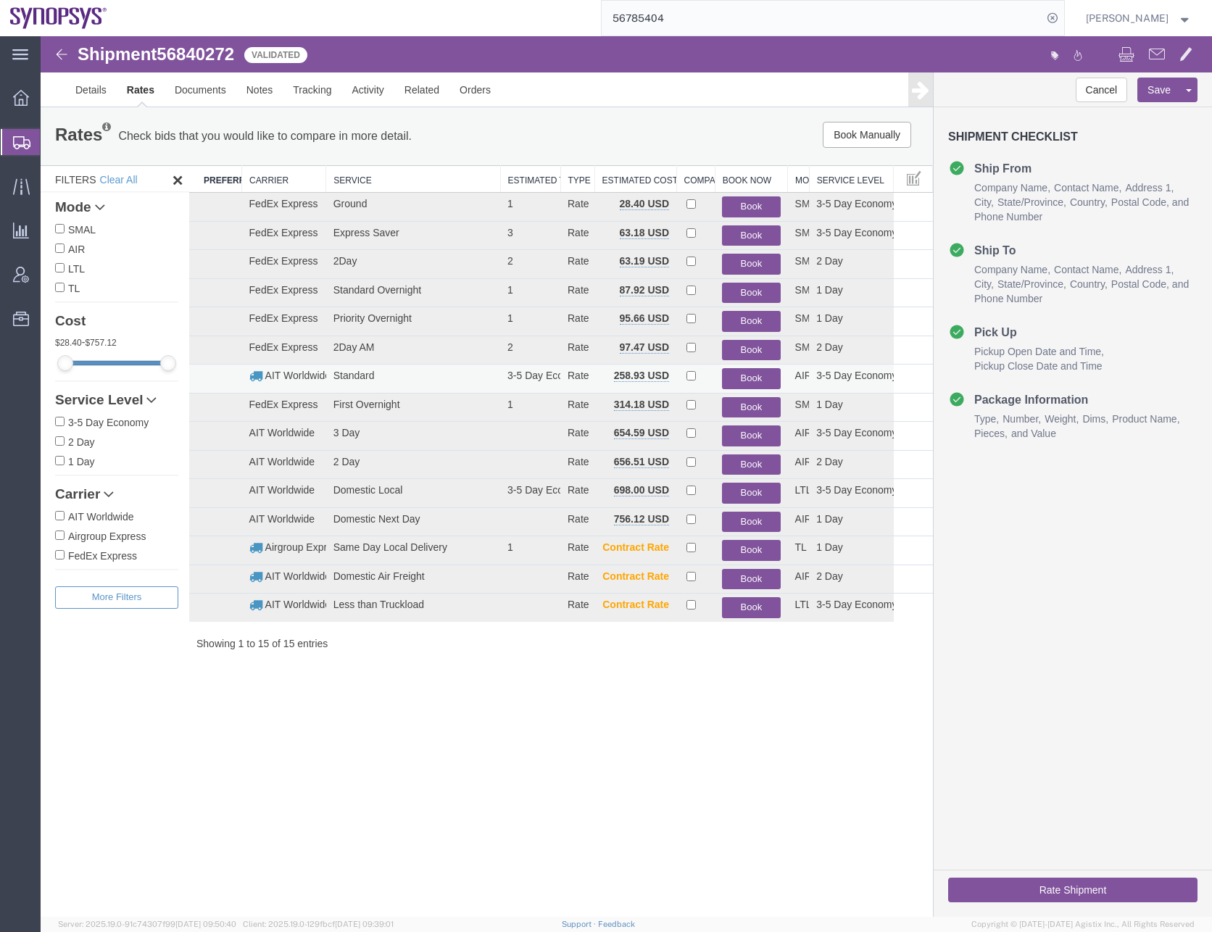
click at [752, 373] on button "Book" at bounding box center [751, 378] width 58 height 21
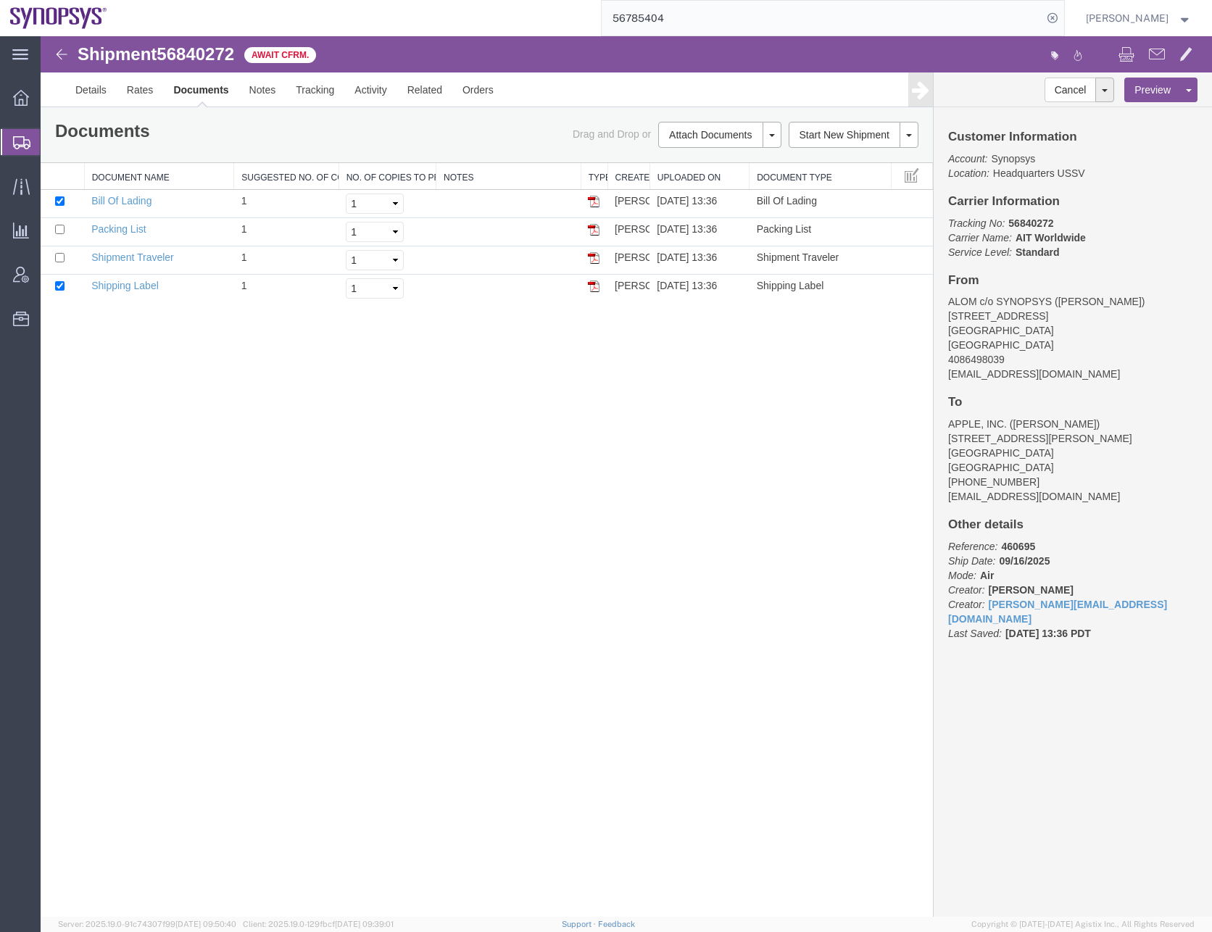
click at [270, 483] on div "Shipment 56840272 4 of 4 Await Cfrm. Details Rates Documents Notes Tracking Act…" at bounding box center [626, 476] width 1171 height 881
click at [57, 202] on input "checkbox" at bounding box center [59, 200] width 9 height 9
checkbox input "false"
click at [57, 230] on input "checkbox" at bounding box center [59, 229] width 9 height 9
checkbox input "true"
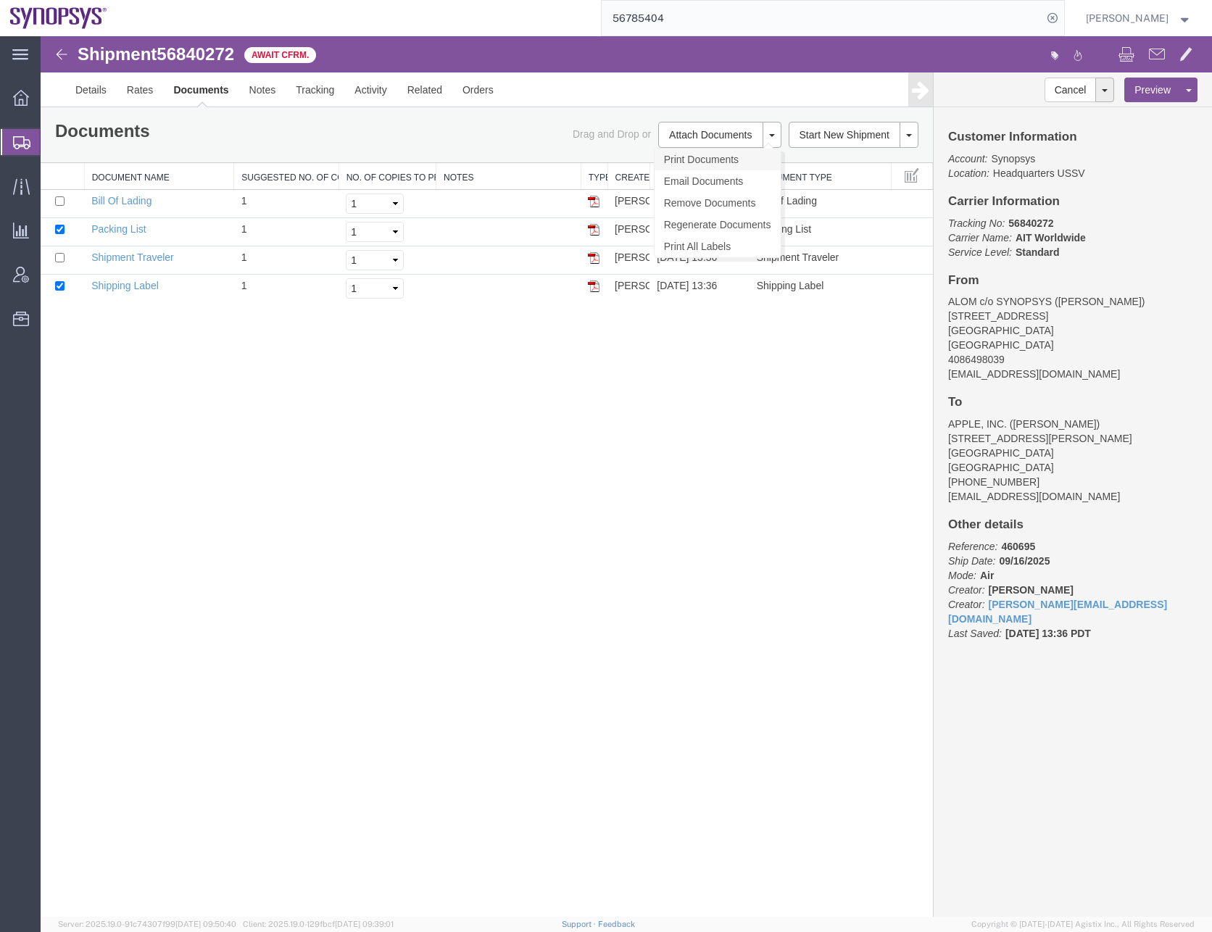
click at [707, 160] on link "Print Documents" at bounding box center [718, 160] width 126 height 22
click at [602, 507] on div "Shipment 56840272 4 of 4 Await Cfrm. Details Rates Documents Notes Tracking Act…" at bounding box center [626, 476] width 1171 height 881
click at [646, 17] on input "56785404" at bounding box center [822, 18] width 441 height 35
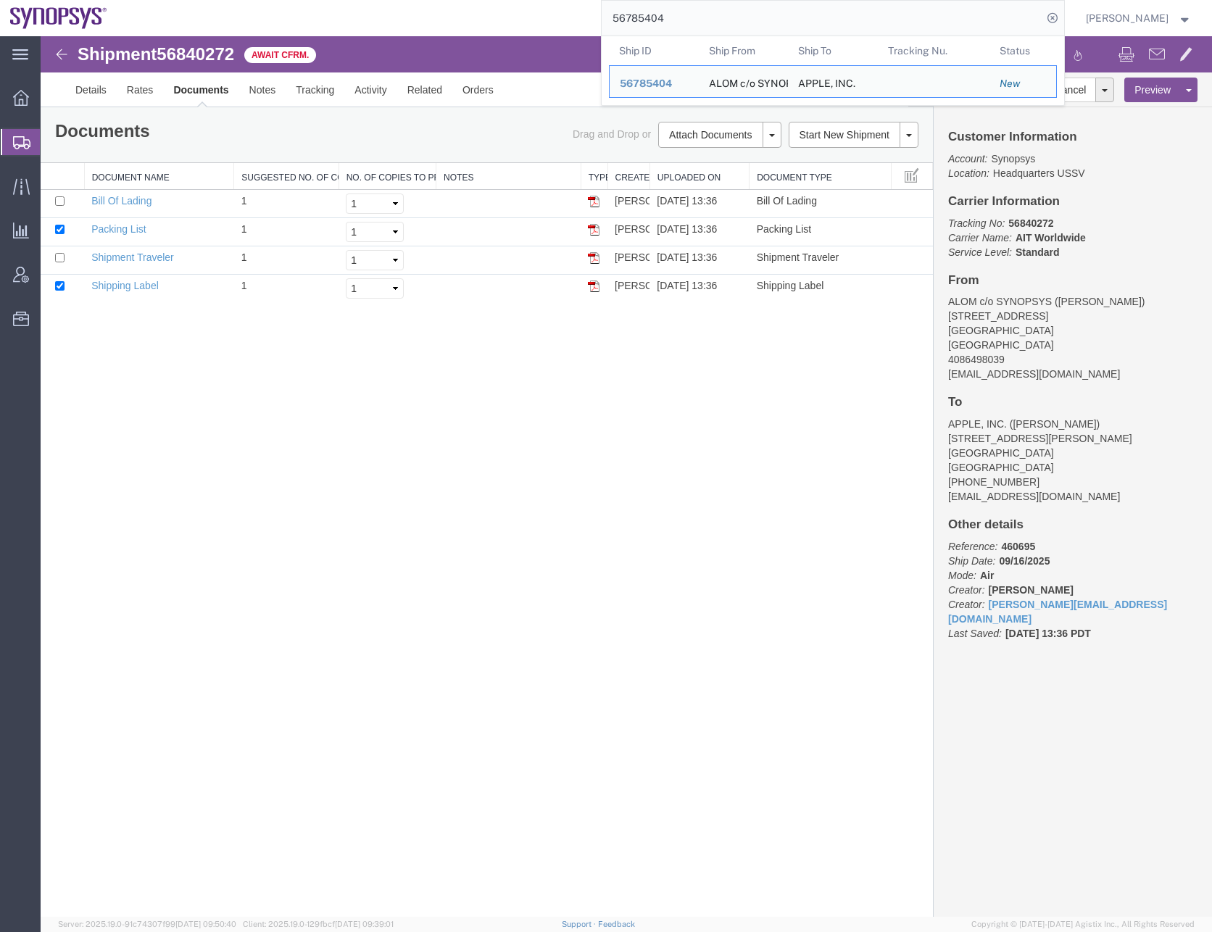
click at [195, 49] on span "56840272" at bounding box center [196, 54] width 78 height 20
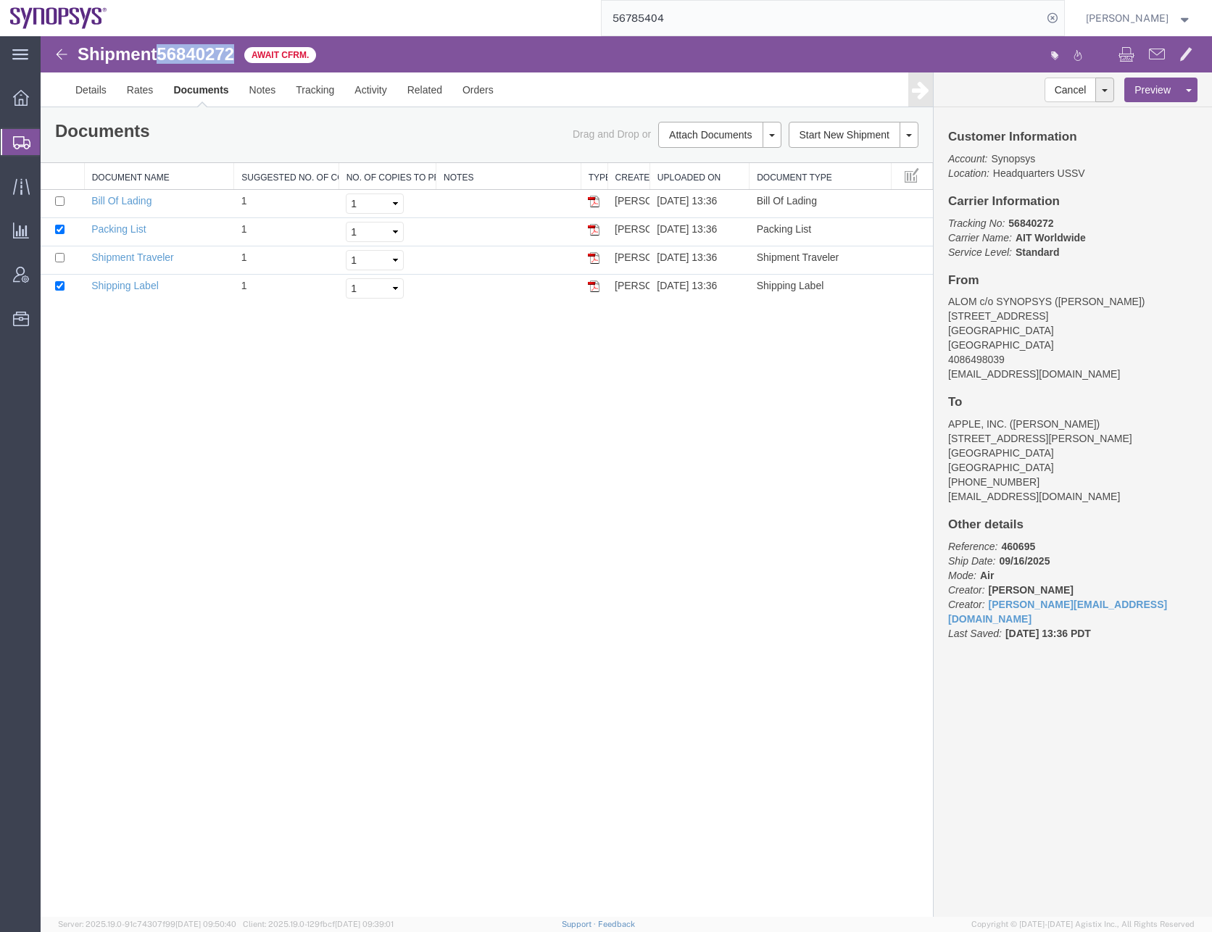
click at [195, 49] on span "56840272" at bounding box center [196, 54] width 78 height 20
copy span "56840272"
